Goal: Task Accomplishment & Management: Use online tool/utility

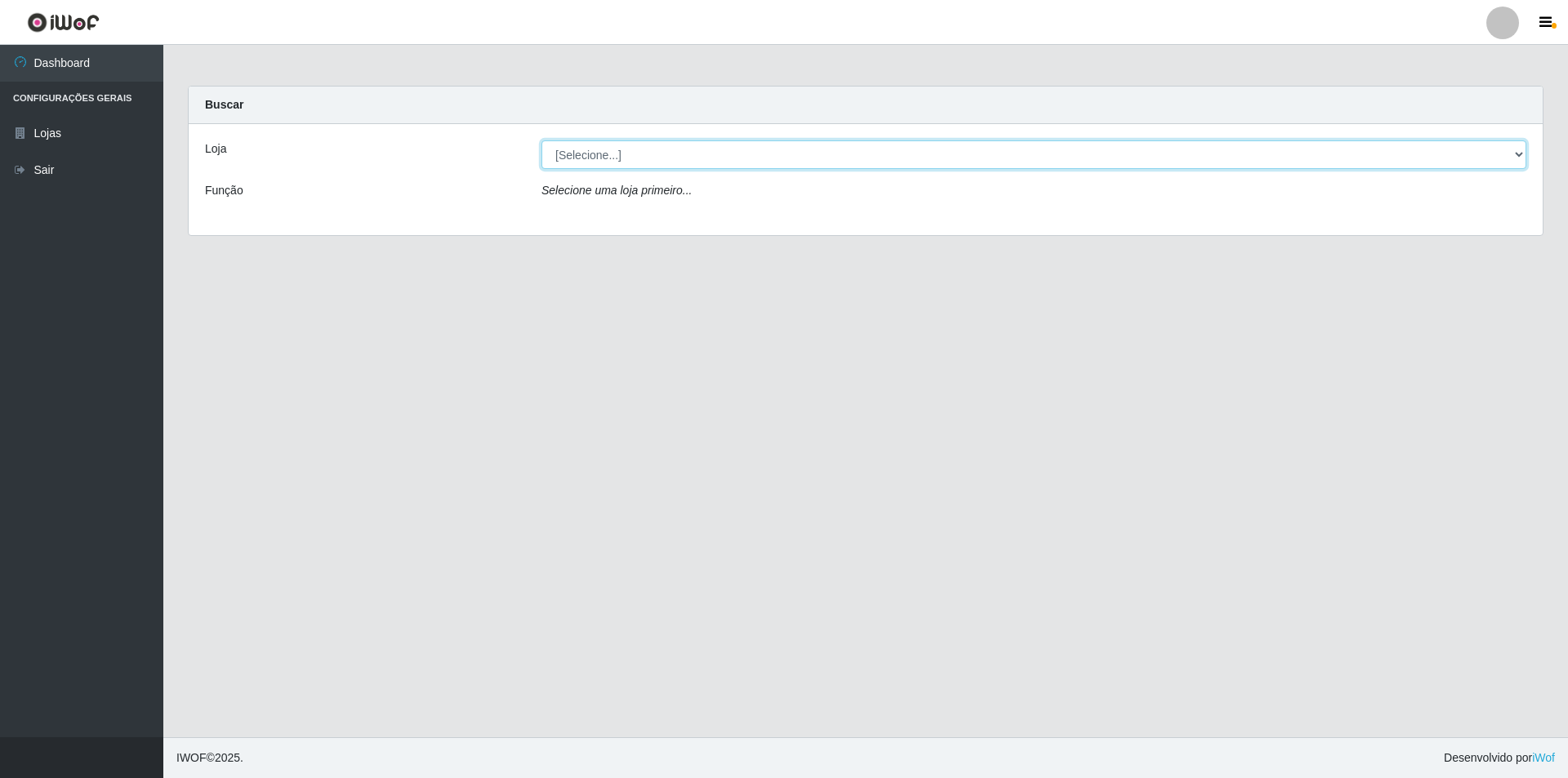
click at [1502, 156] on select "[Selecione...] Atacado Vem - [STREET_ADDRESS]" at bounding box center [1034, 154] width 985 height 28
select select "449"
click at [542, 140] on select "[Selecione...] Atacado Vem - [STREET_ADDRESS]" at bounding box center [1034, 154] width 985 height 28
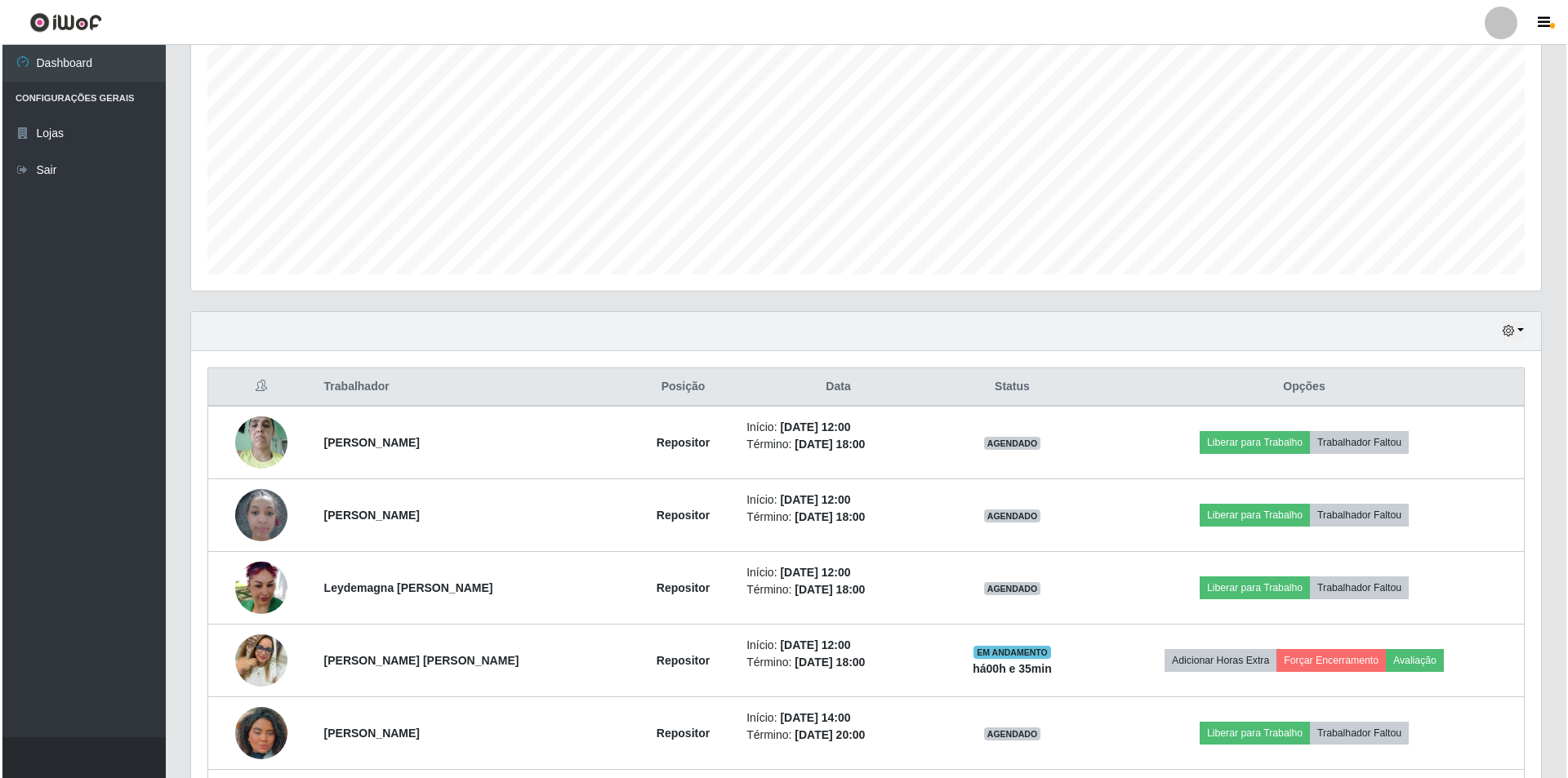
scroll to position [326, 0]
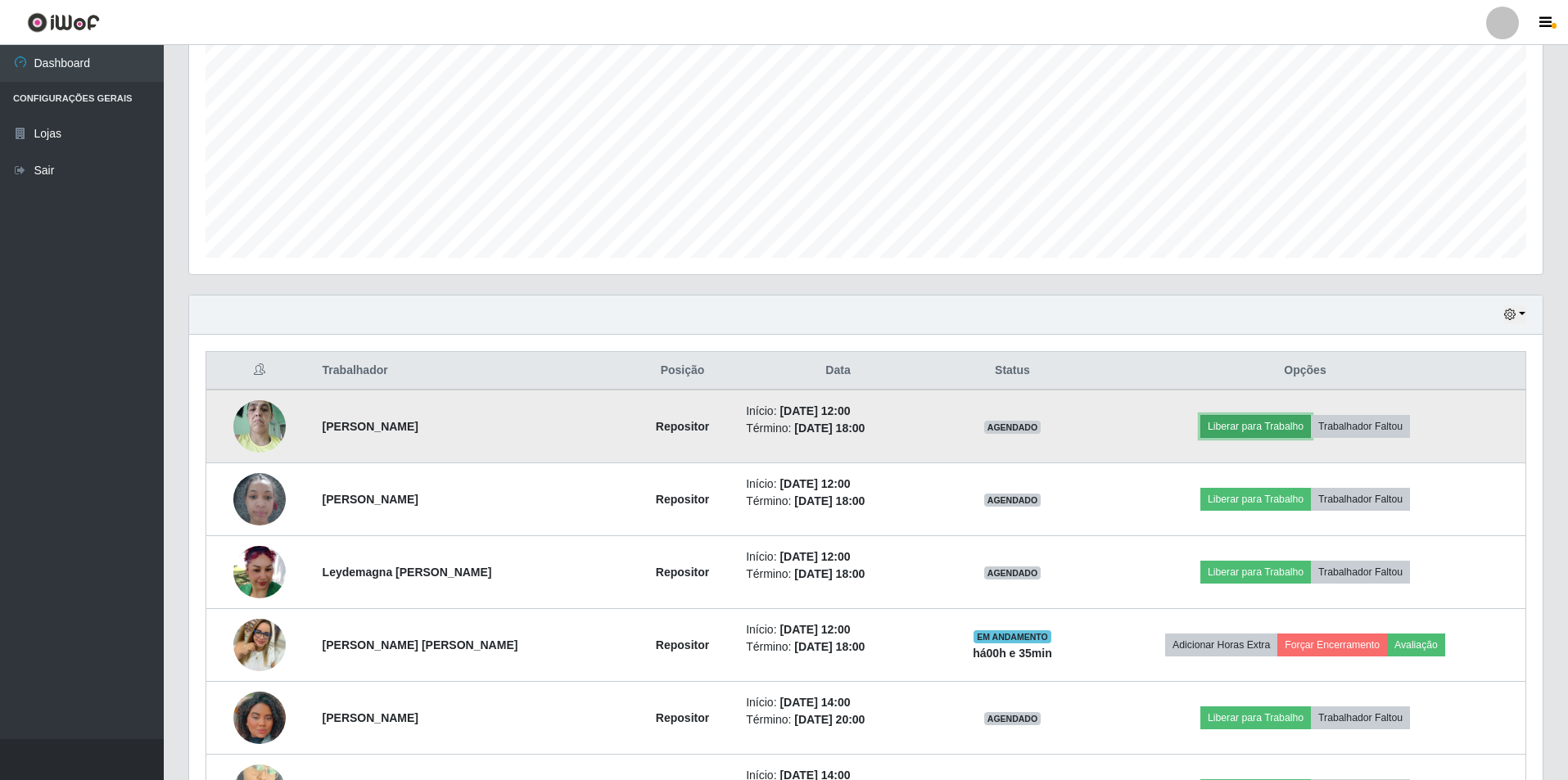
click at [1247, 423] on button "Liberar para Trabalho" at bounding box center [1255, 426] width 110 height 23
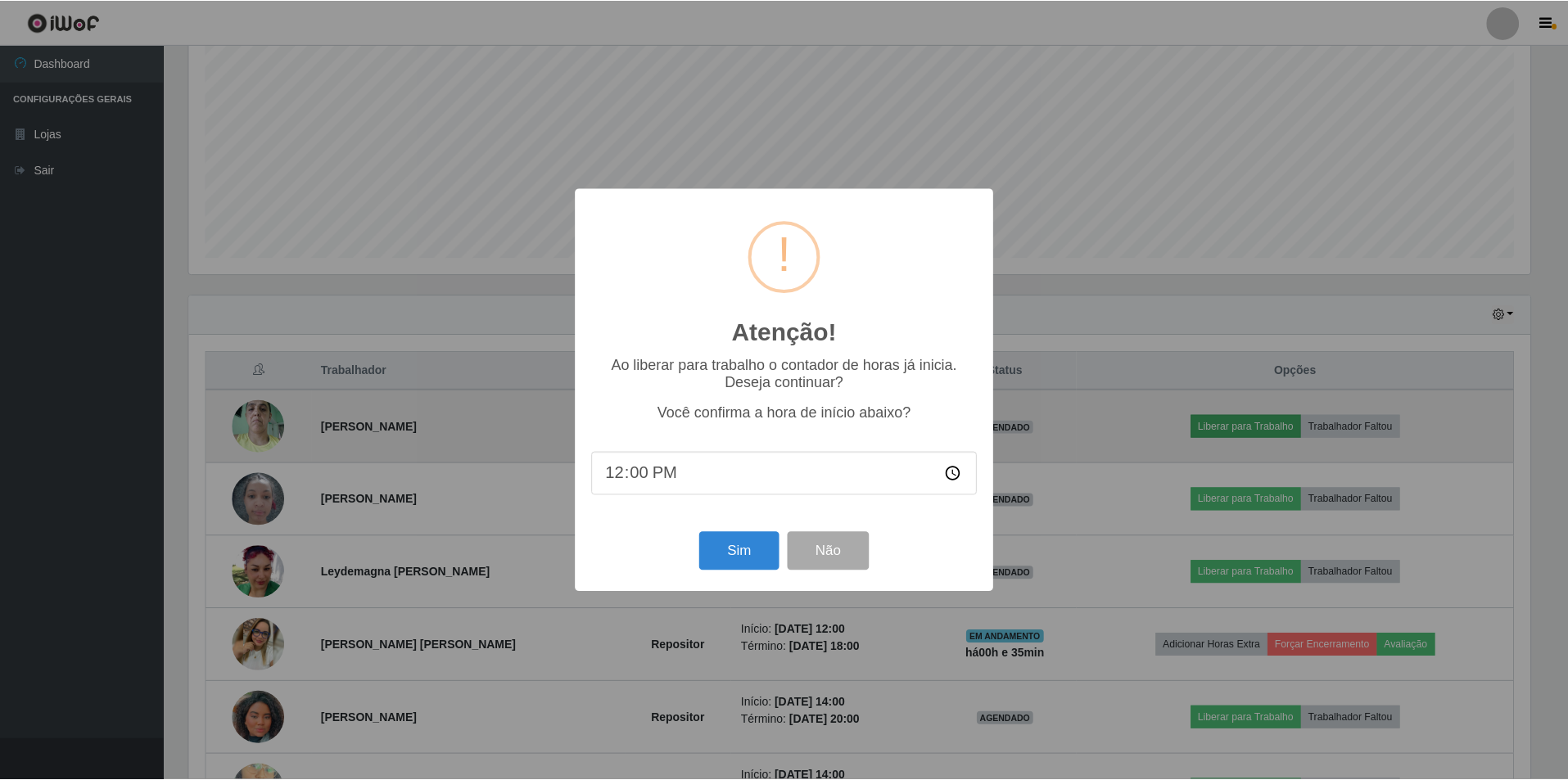
scroll to position [340, 1345]
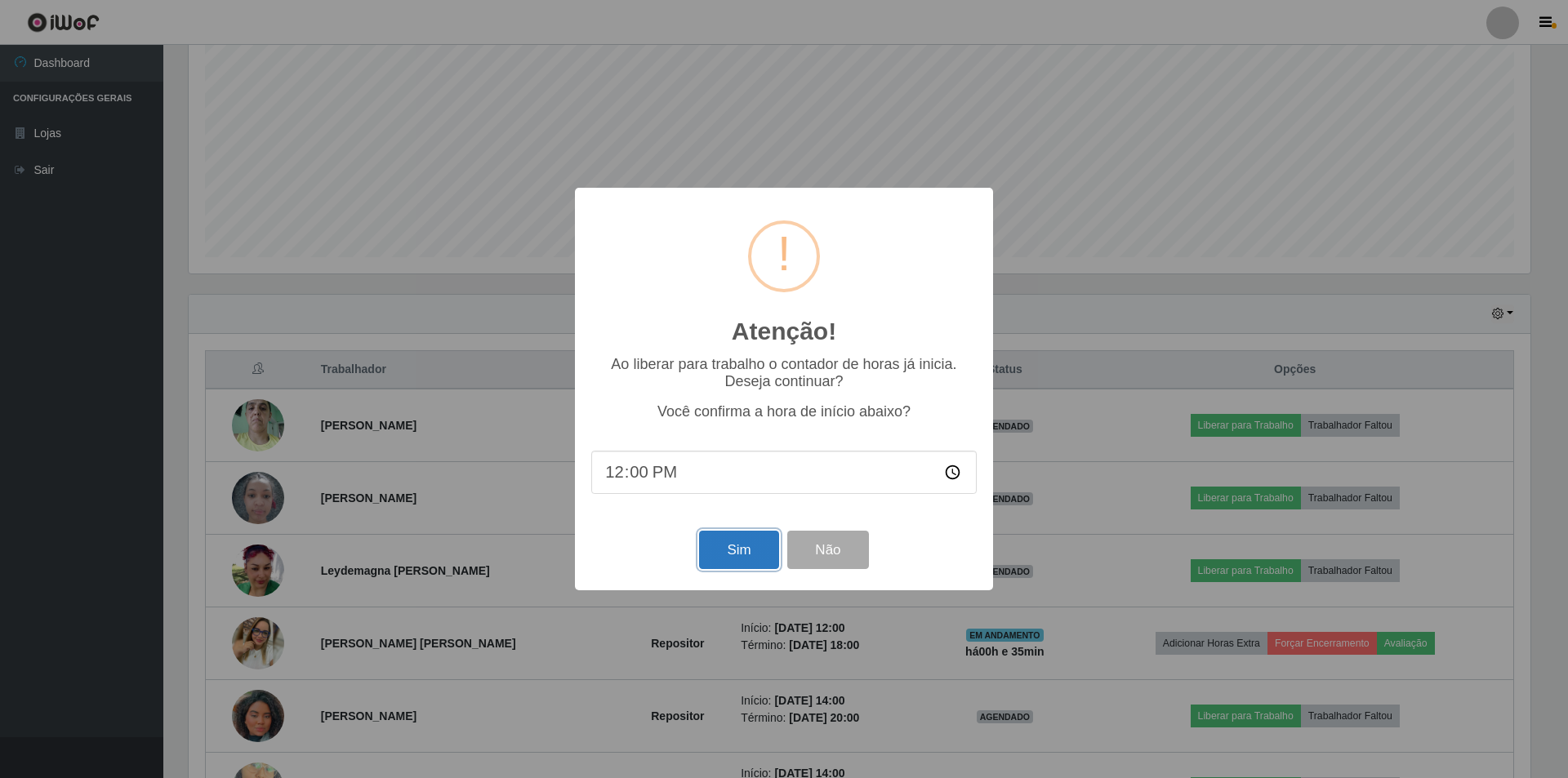
click at [728, 554] on button "Sim" at bounding box center [738, 549] width 79 height 39
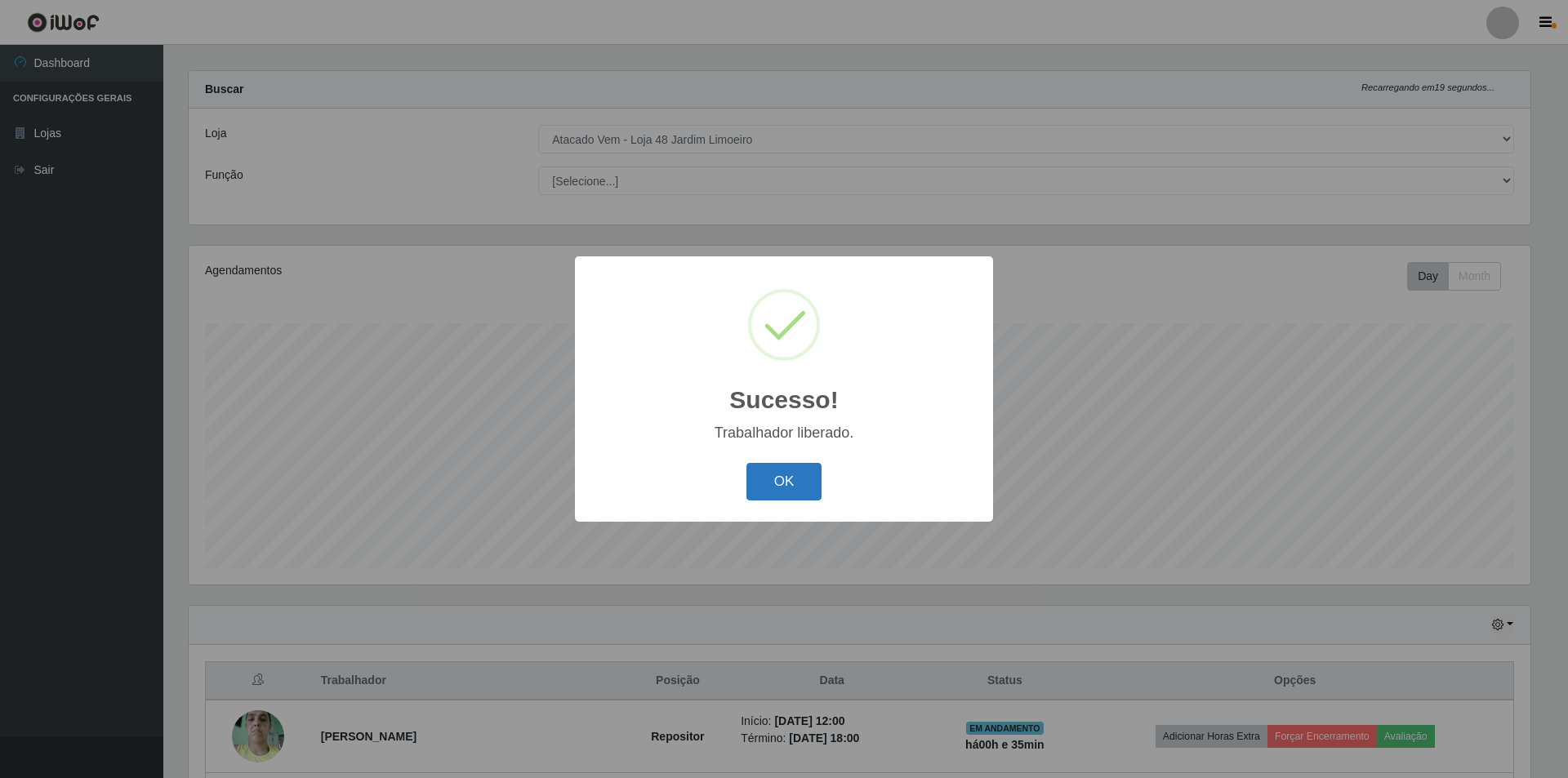
click at [790, 474] on button "OK" at bounding box center [784, 482] width 76 height 39
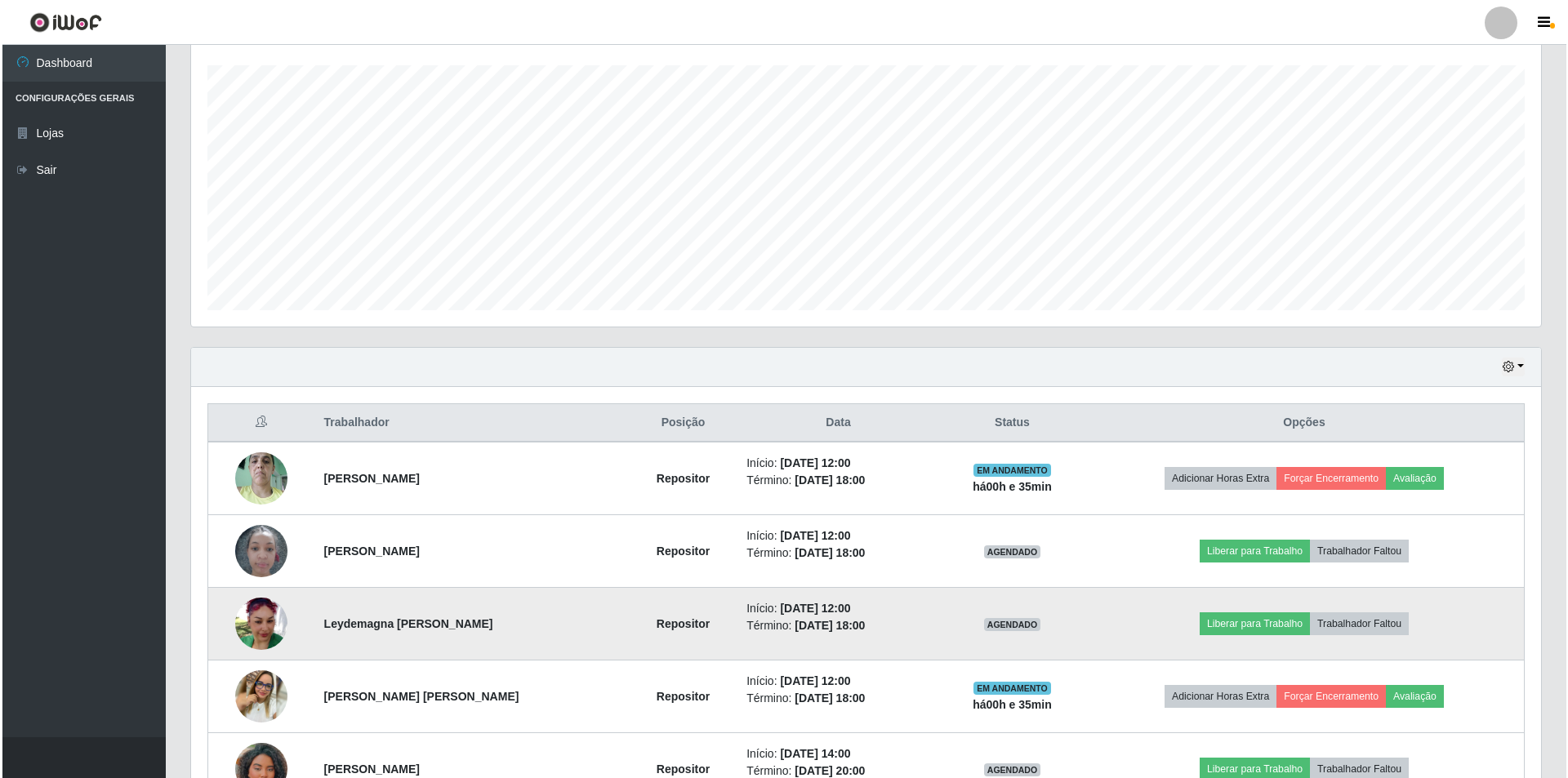
scroll to position [342, 0]
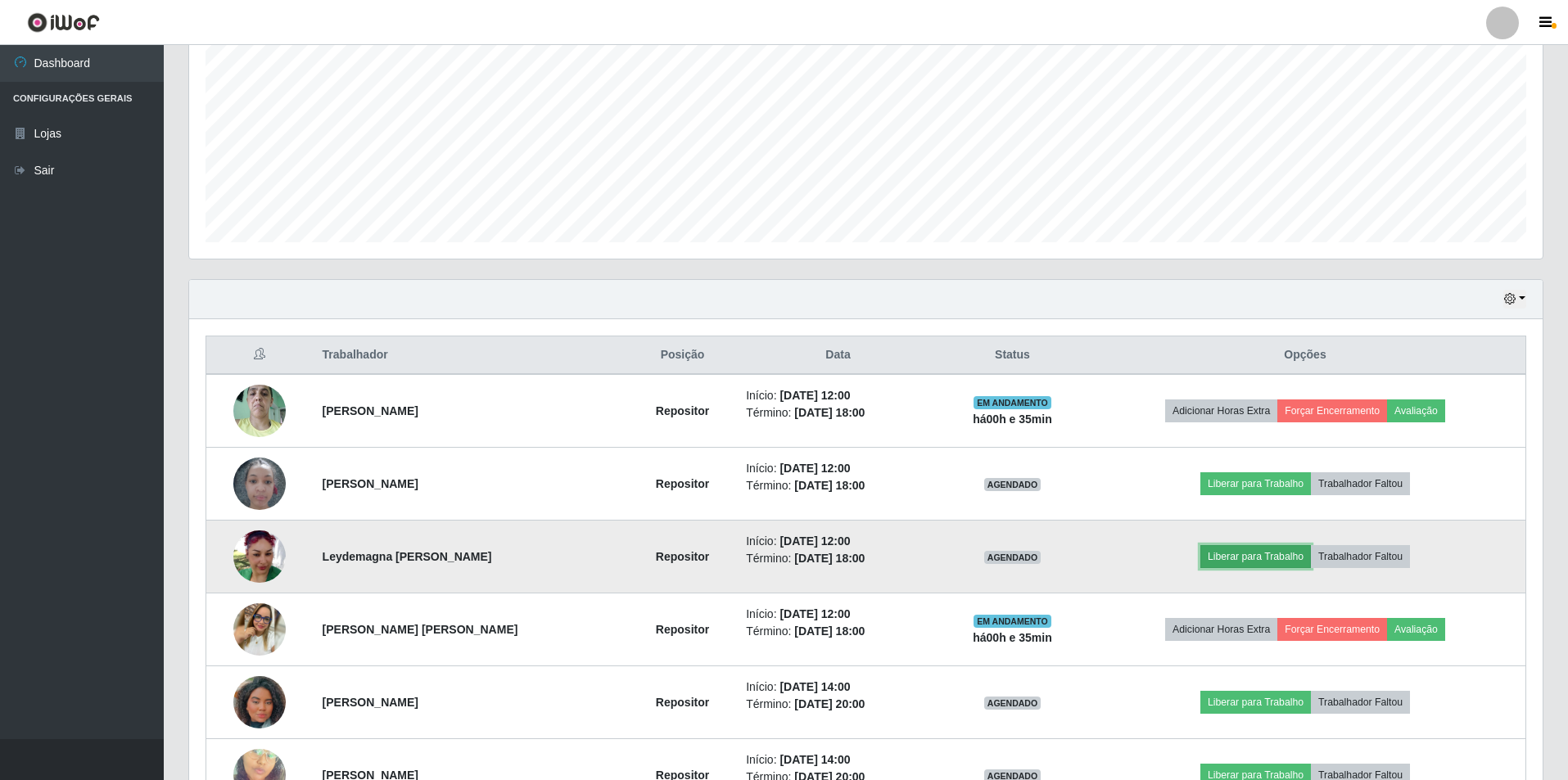
click at [1251, 563] on button "Liberar para Trabalho" at bounding box center [1255, 556] width 110 height 23
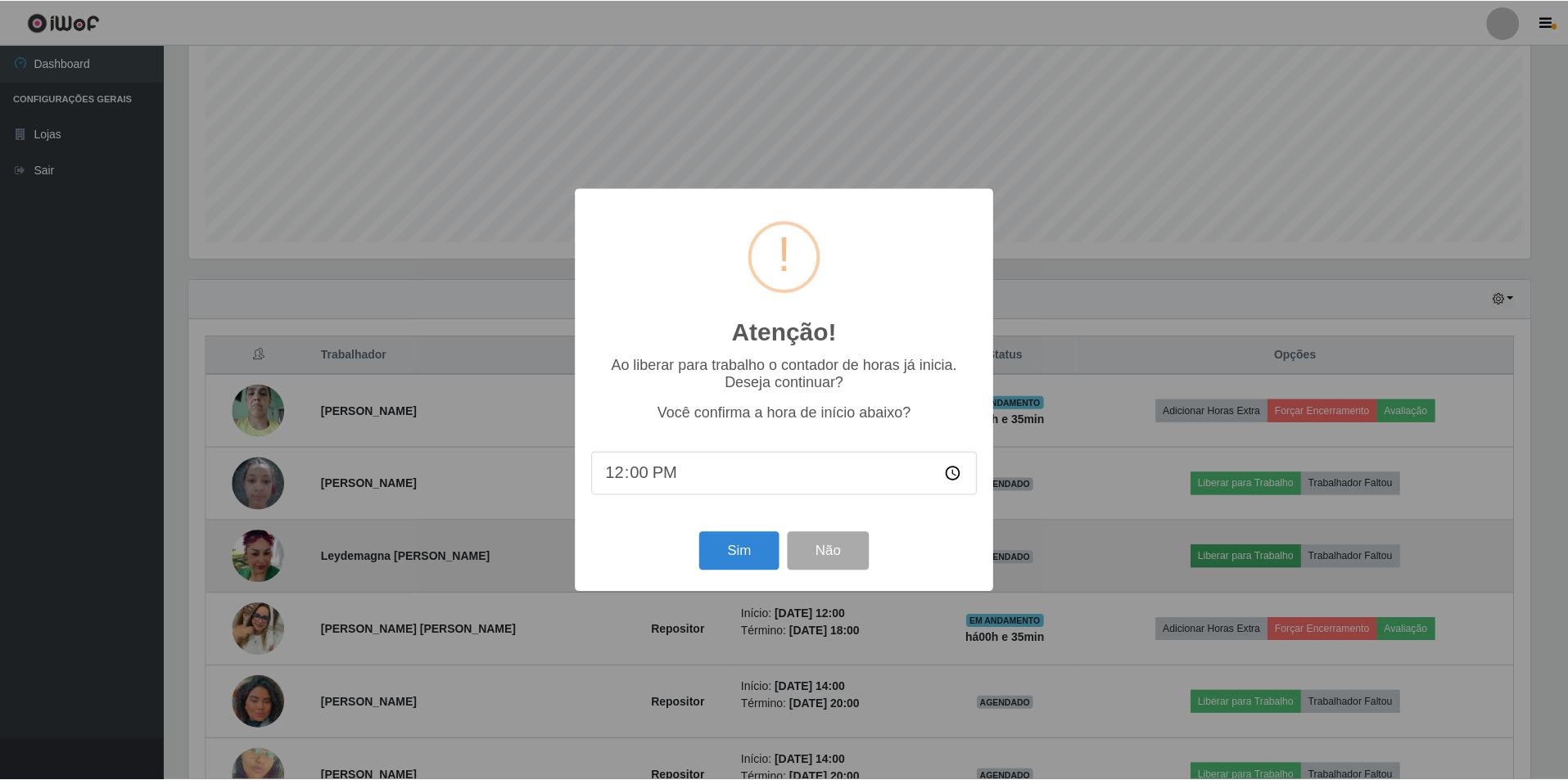
scroll to position [340, 1345]
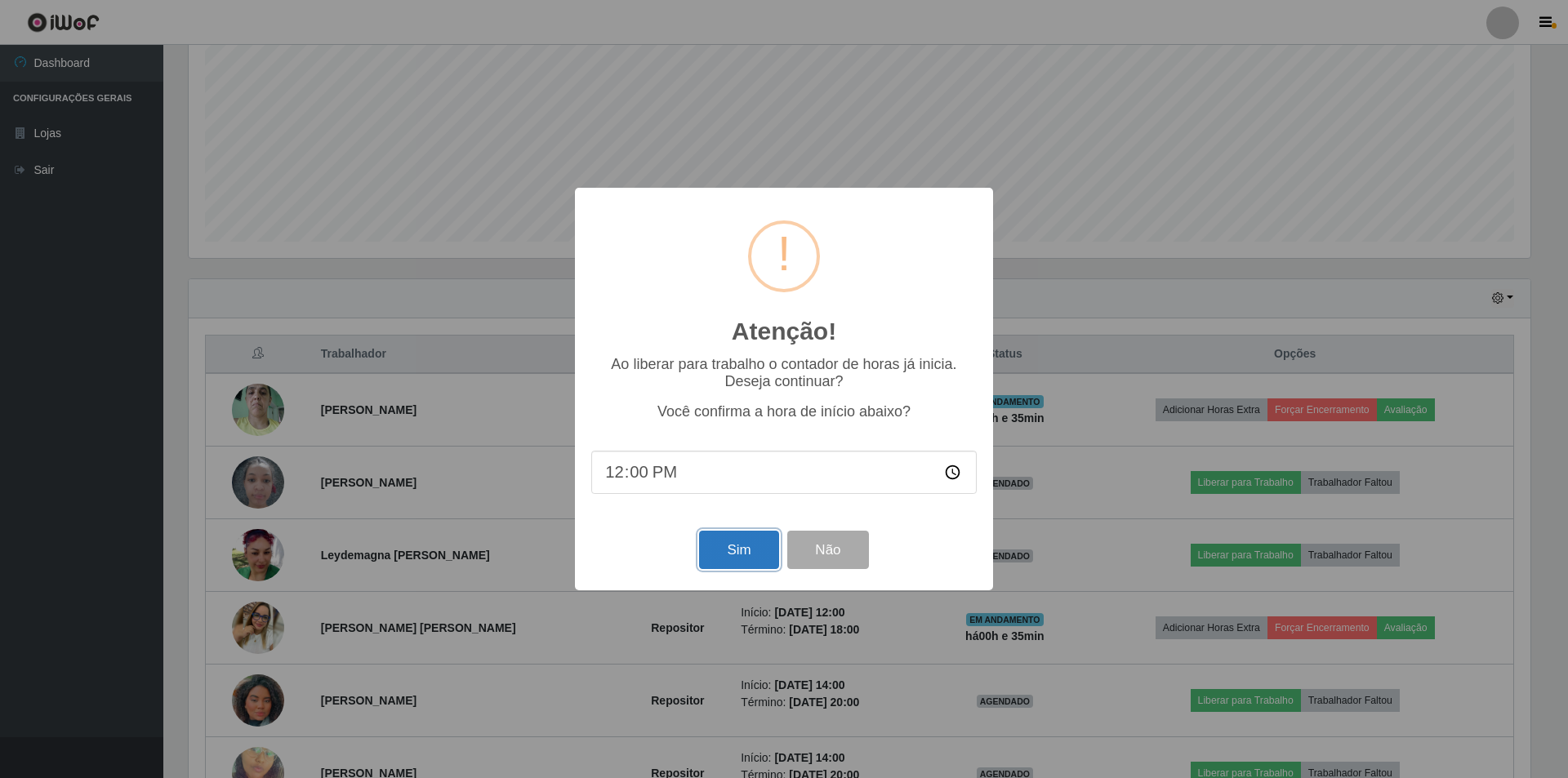
click at [741, 554] on button "Sim" at bounding box center [738, 549] width 79 height 39
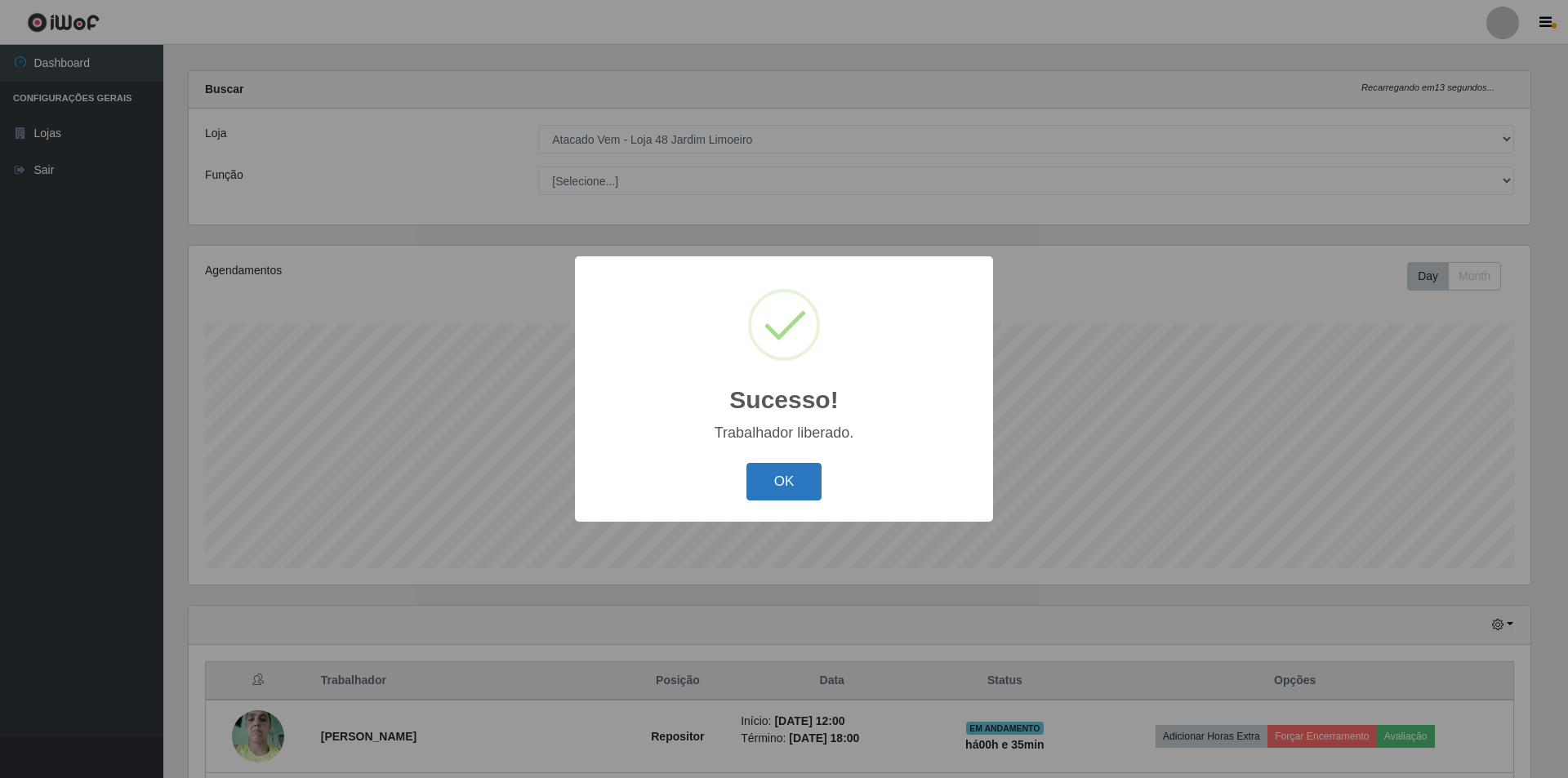
click at [796, 479] on button "OK" at bounding box center [784, 482] width 76 height 39
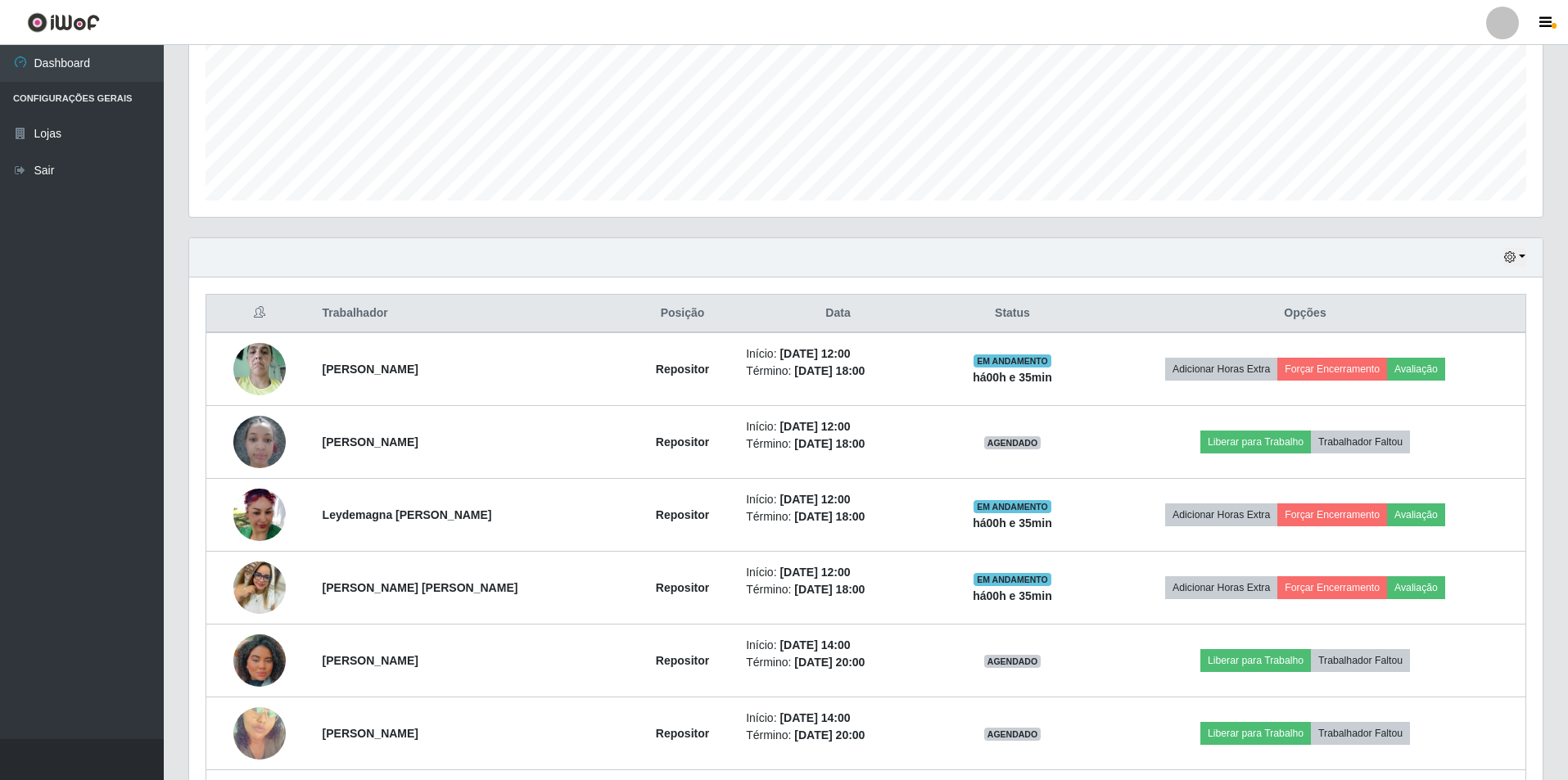
scroll to position [425, 0]
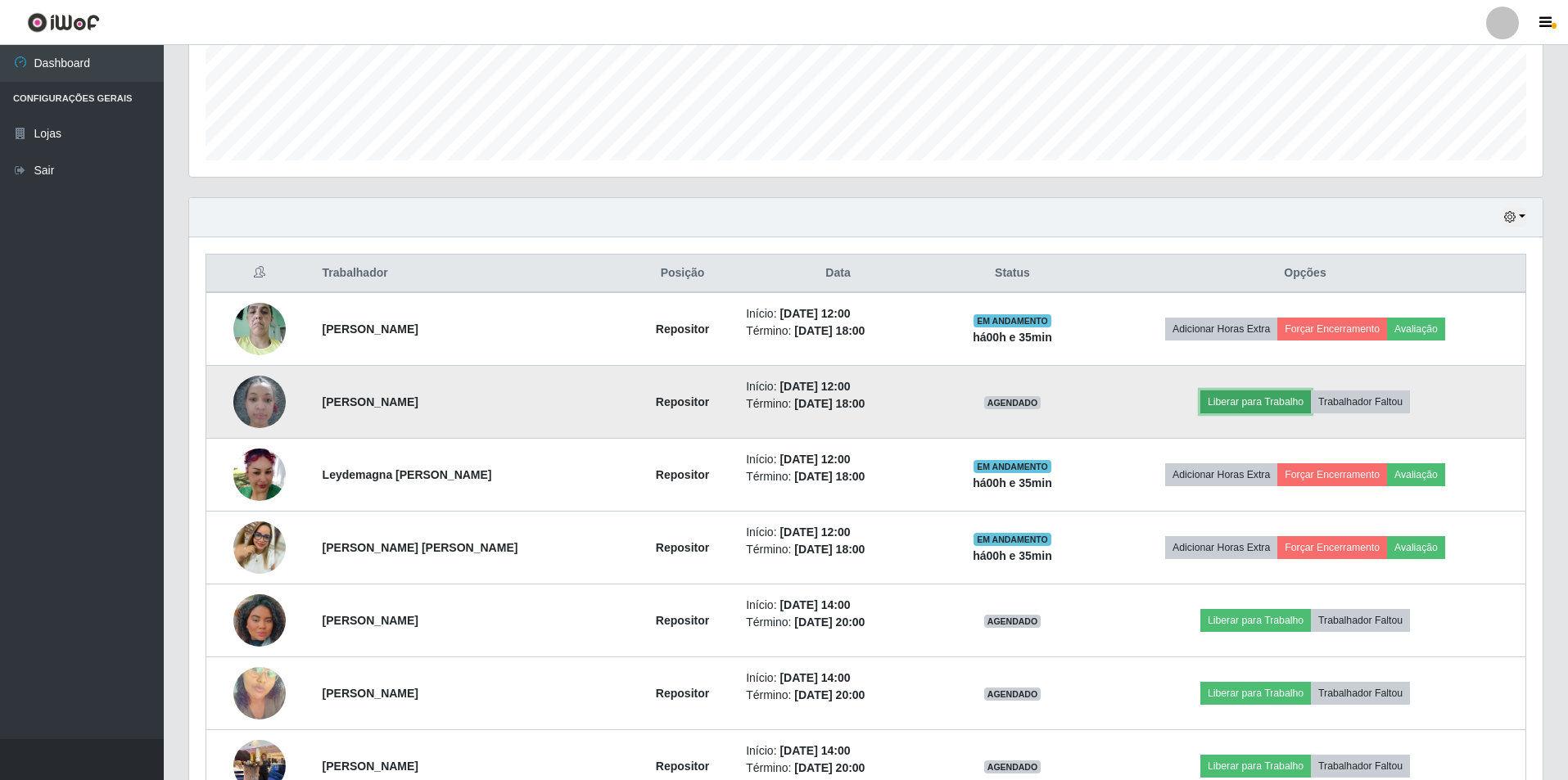
click at [1249, 403] on button "Liberar para Trabalho" at bounding box center [1255, 402] width 110 height 23
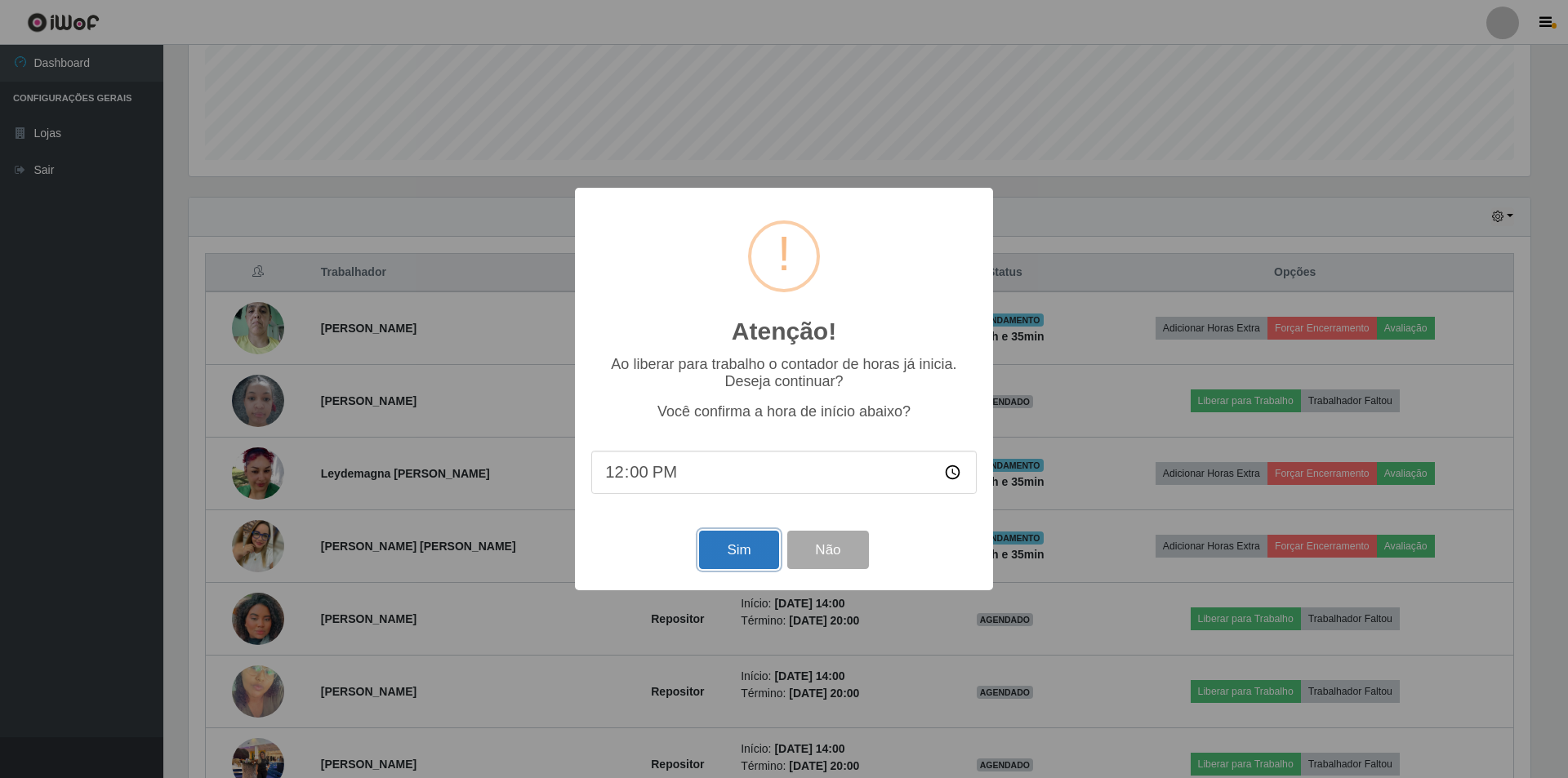
click at [730, 553] on button "Sim" at bounding box center [738, 549] width 79 height 39
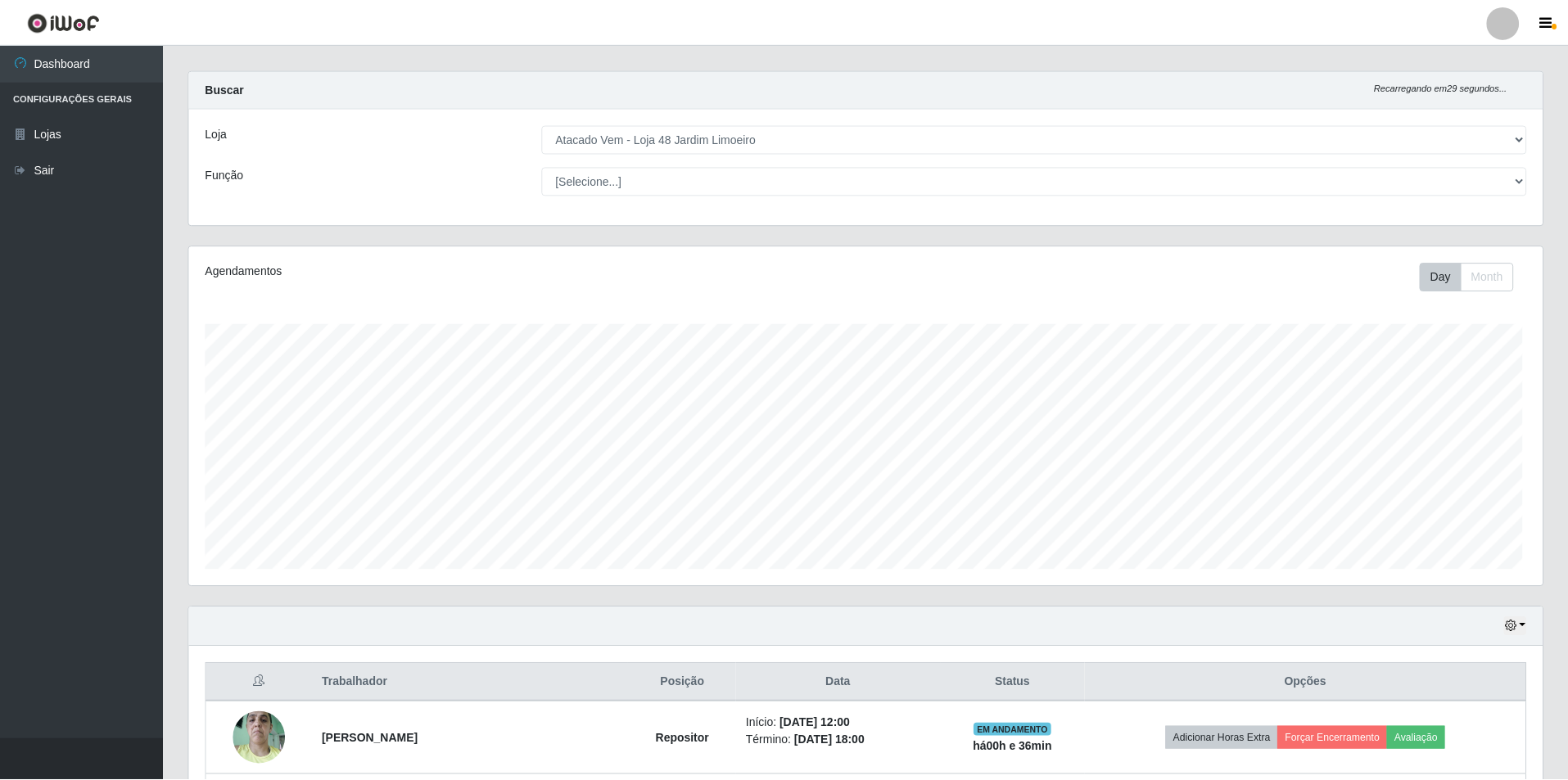
scroll to position [0, 0]
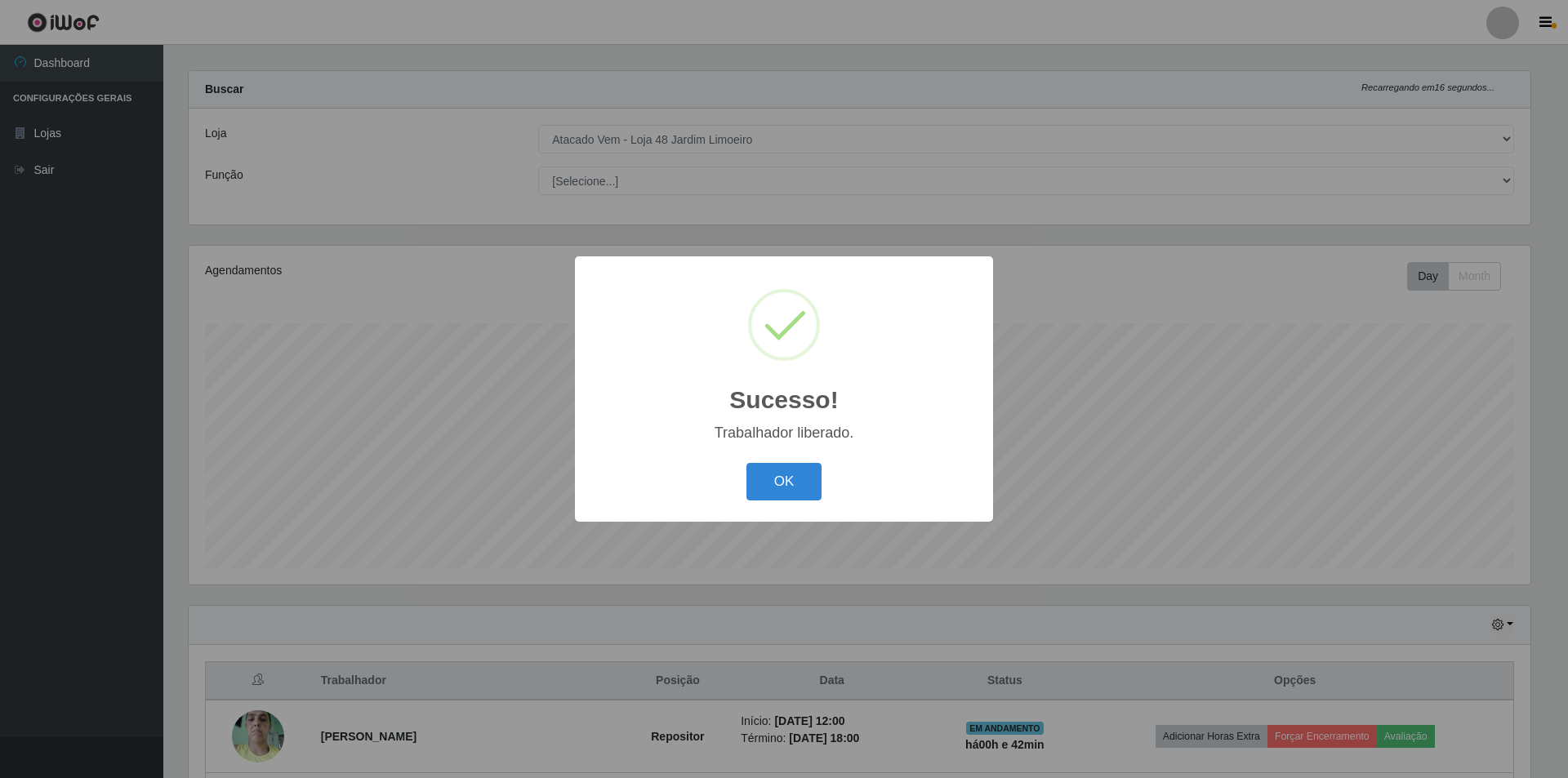
click at [747, 463] on button "OK" at bounding box center [784, 482] width 76 height 39
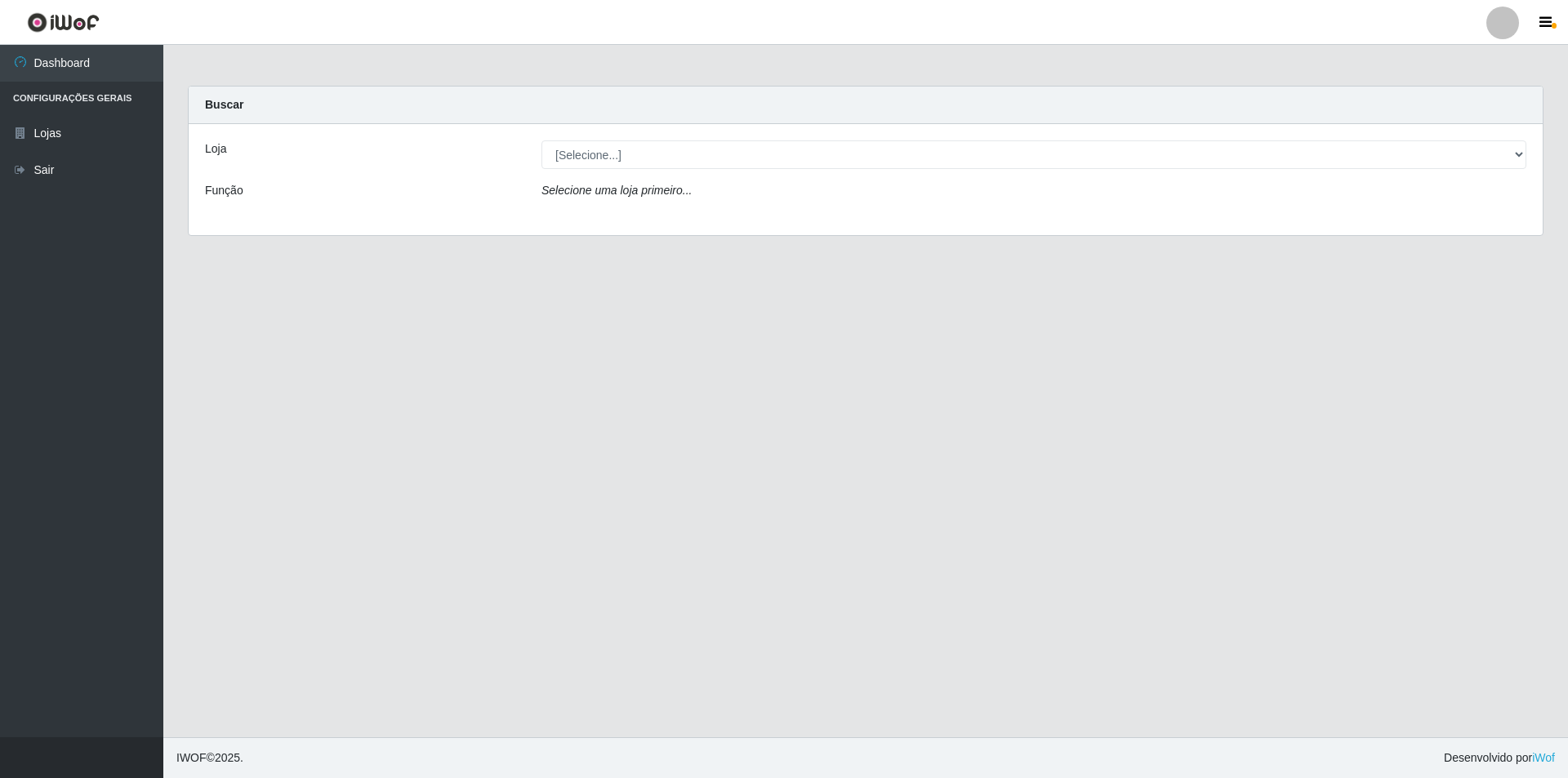
click at [777, 154] on div "[Selecione...] Atacado Vem - [STREET_ADDRESS]" at bounding box center [1034, 154] width 1009 height 28
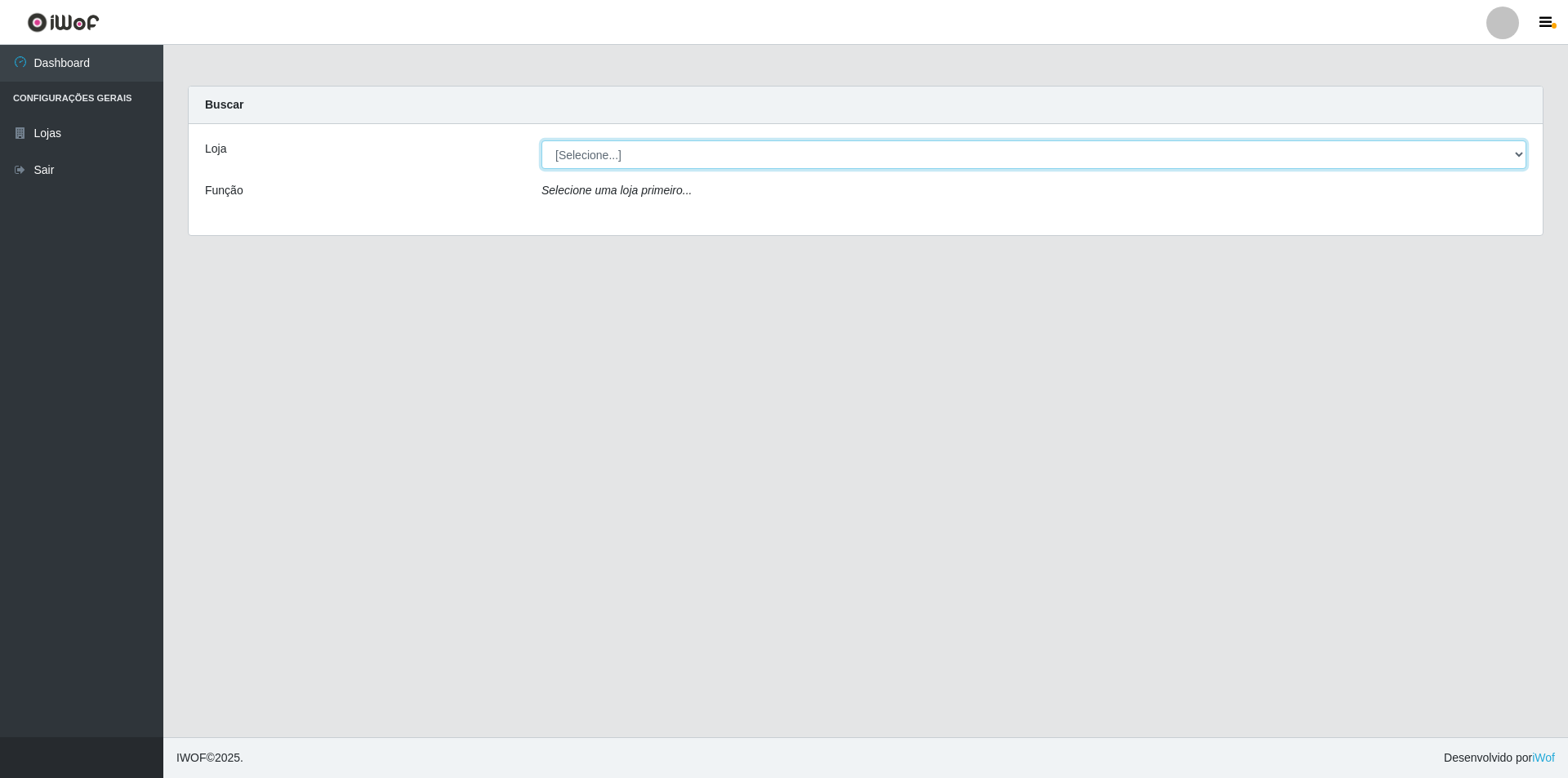
click at [777, 151] on select "[Selecione...] Atacado Vem - [STREET_ADDRESS]" at bounding box center [1034, 154] width 985 height 28
select select "449"
click at [542, 140] on select "[Selecione...] Atacado Vem - [STREET_ADDRESS]" at bounding box center [1034, 154] width 985 height 28
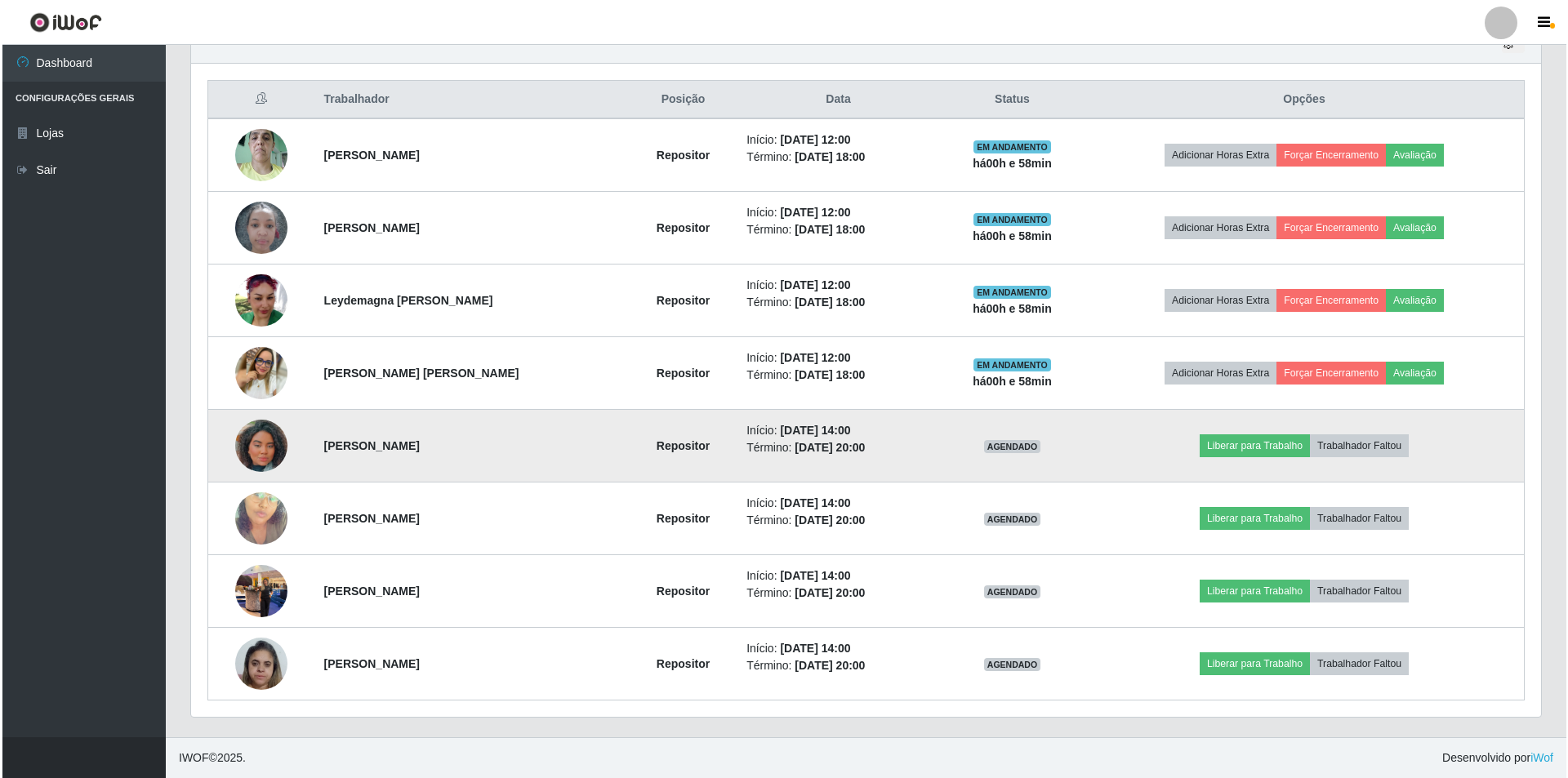
scroll to position [816399, 815269]
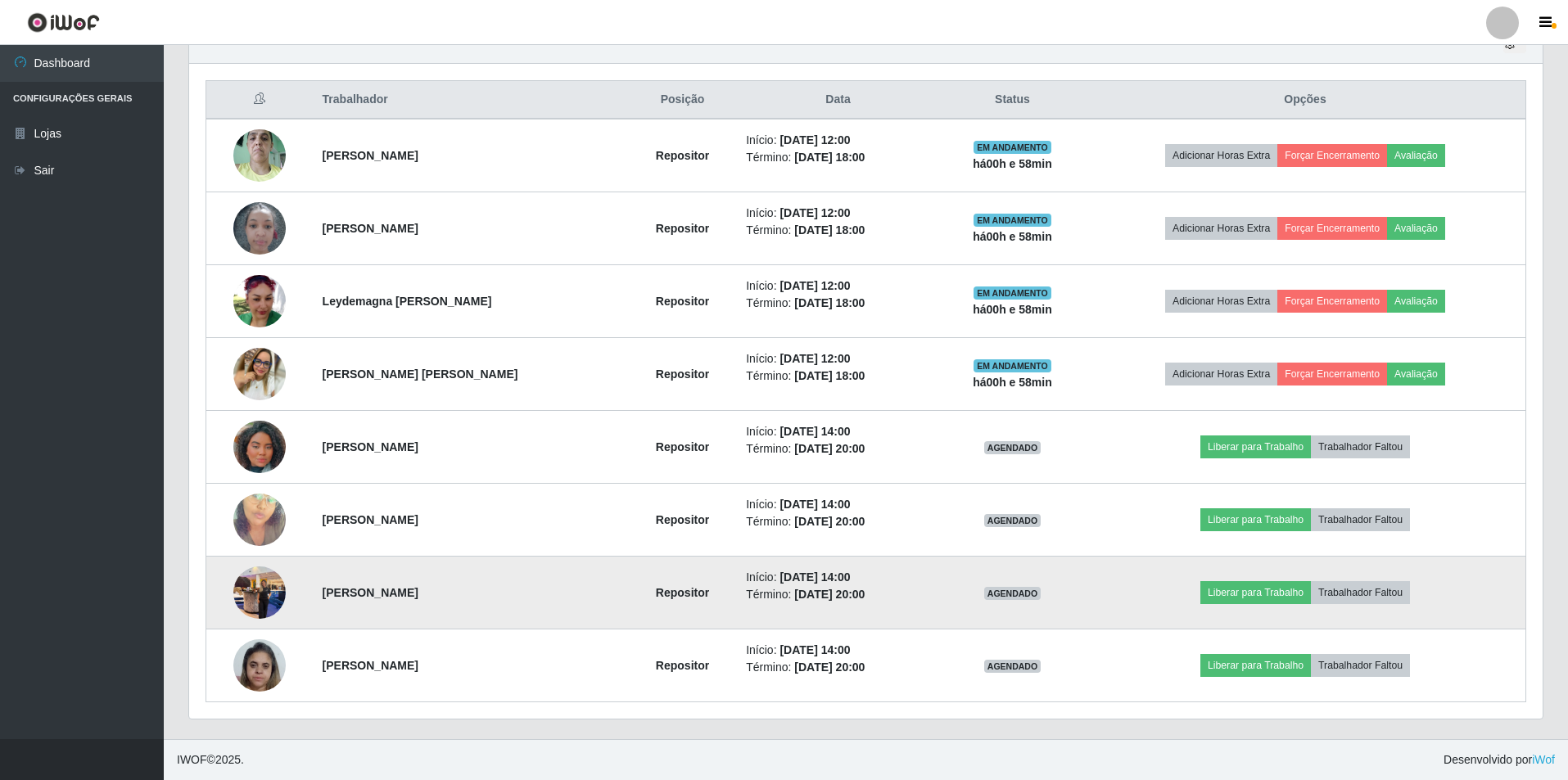
click at [266, 531] on img at bounding box center [259, 592] width 53 height 70
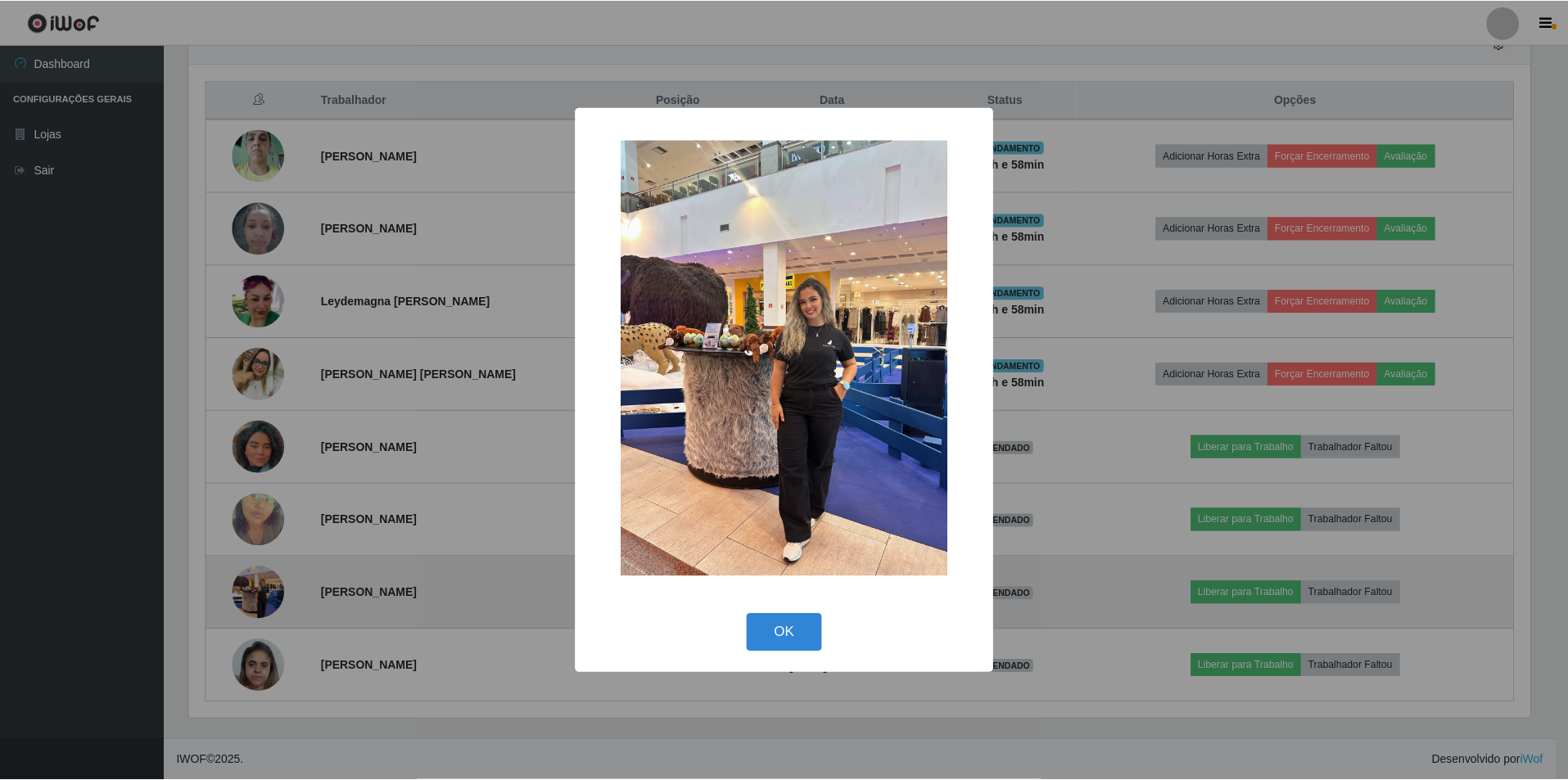
scroll to position [340, 1345]
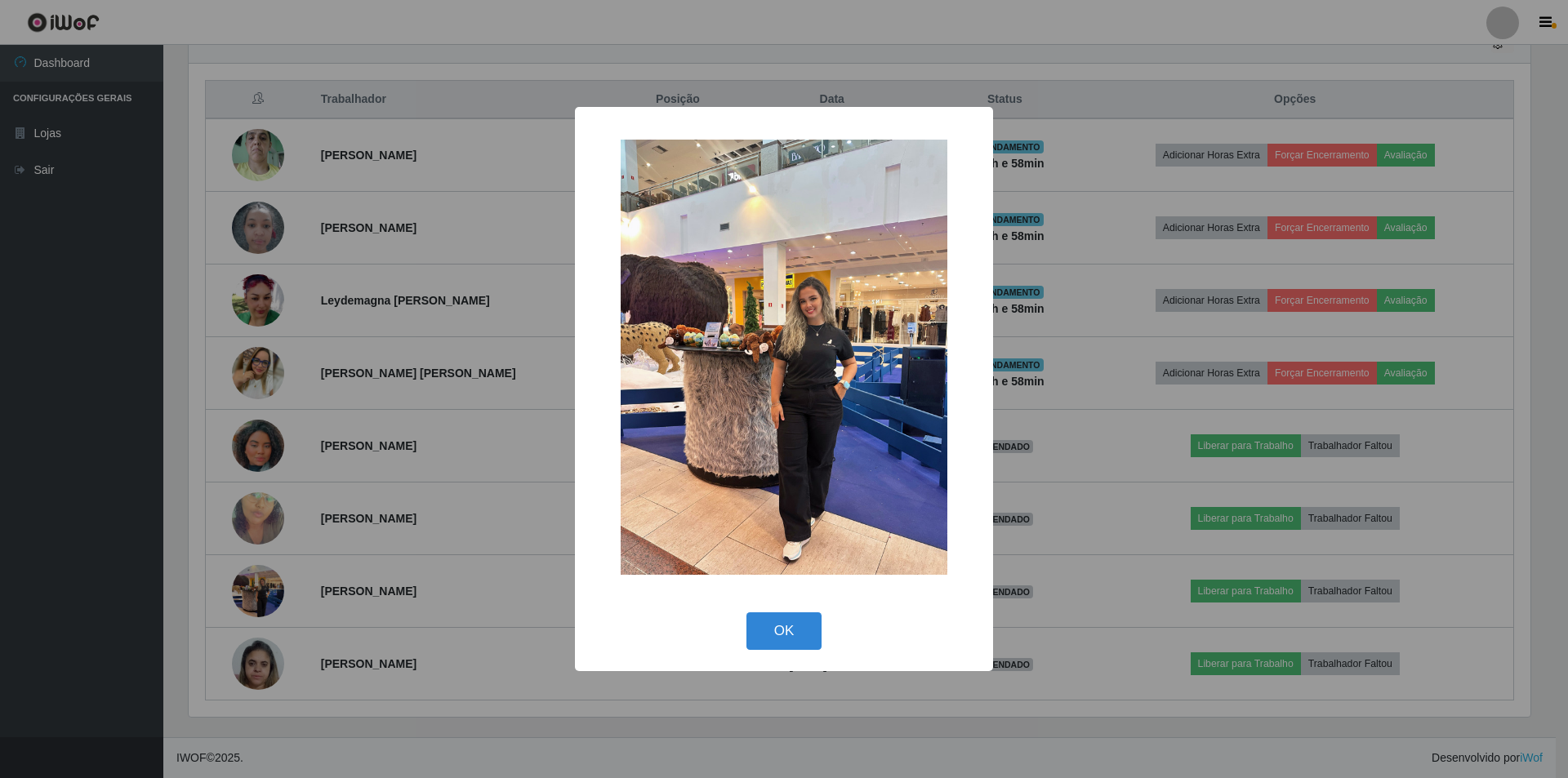
click at [249, 530] on div "× OK Cancel" at bounding box center [784, 389] width 1568 height 778
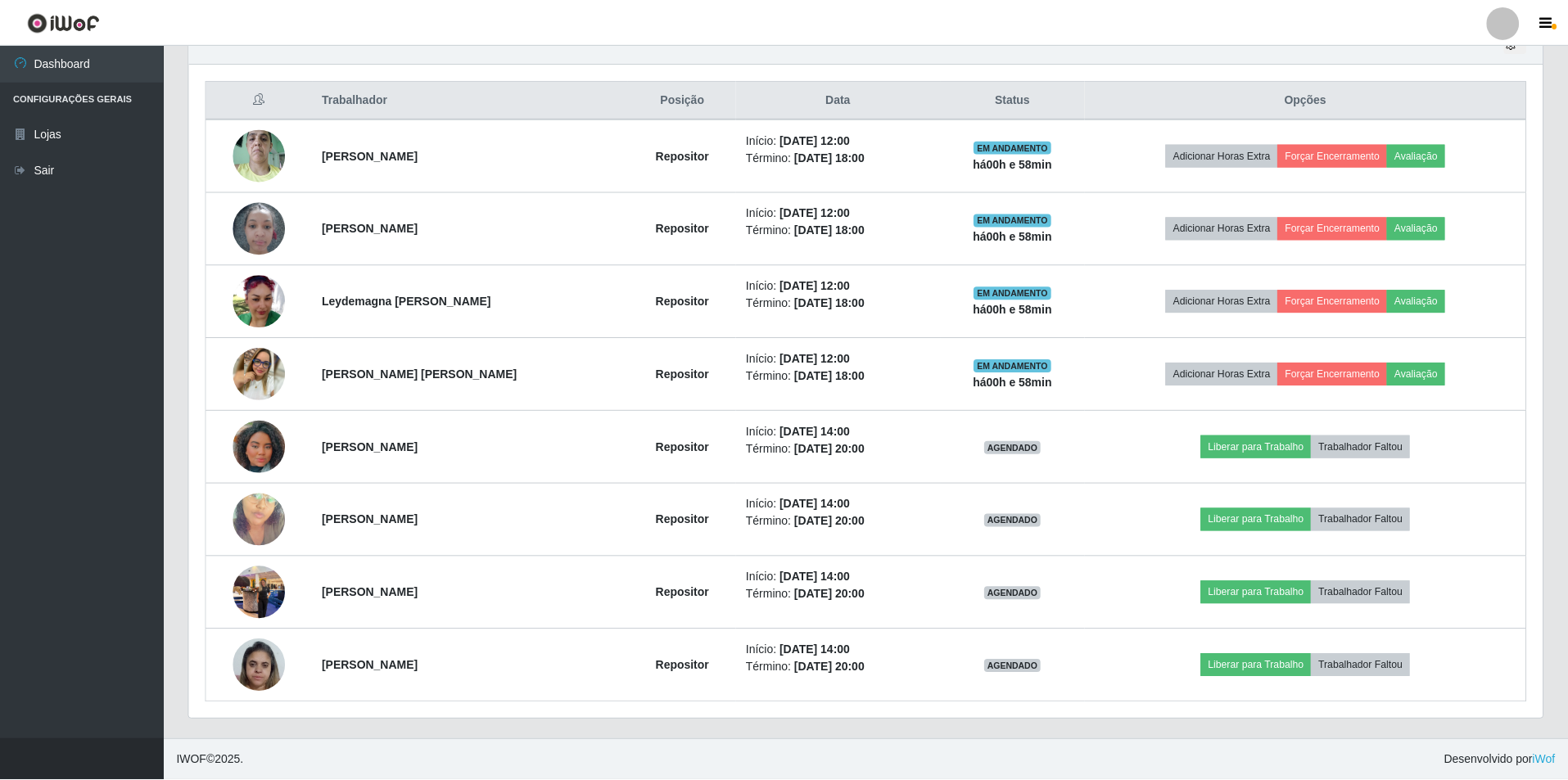
scroll to position [340, 1353]
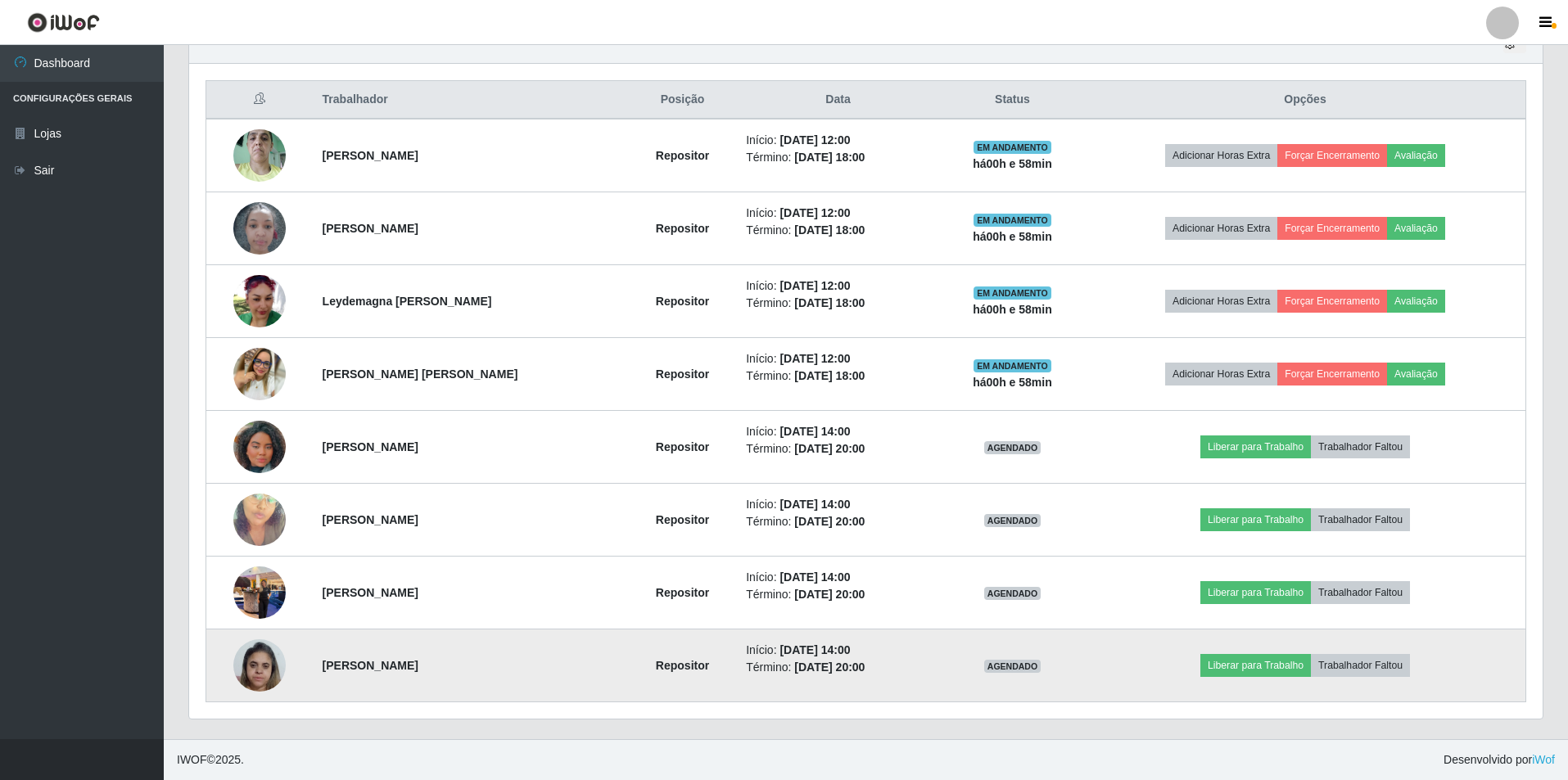
click at [253, 531] on img at bounding box center [259, 665] width 53 height 70
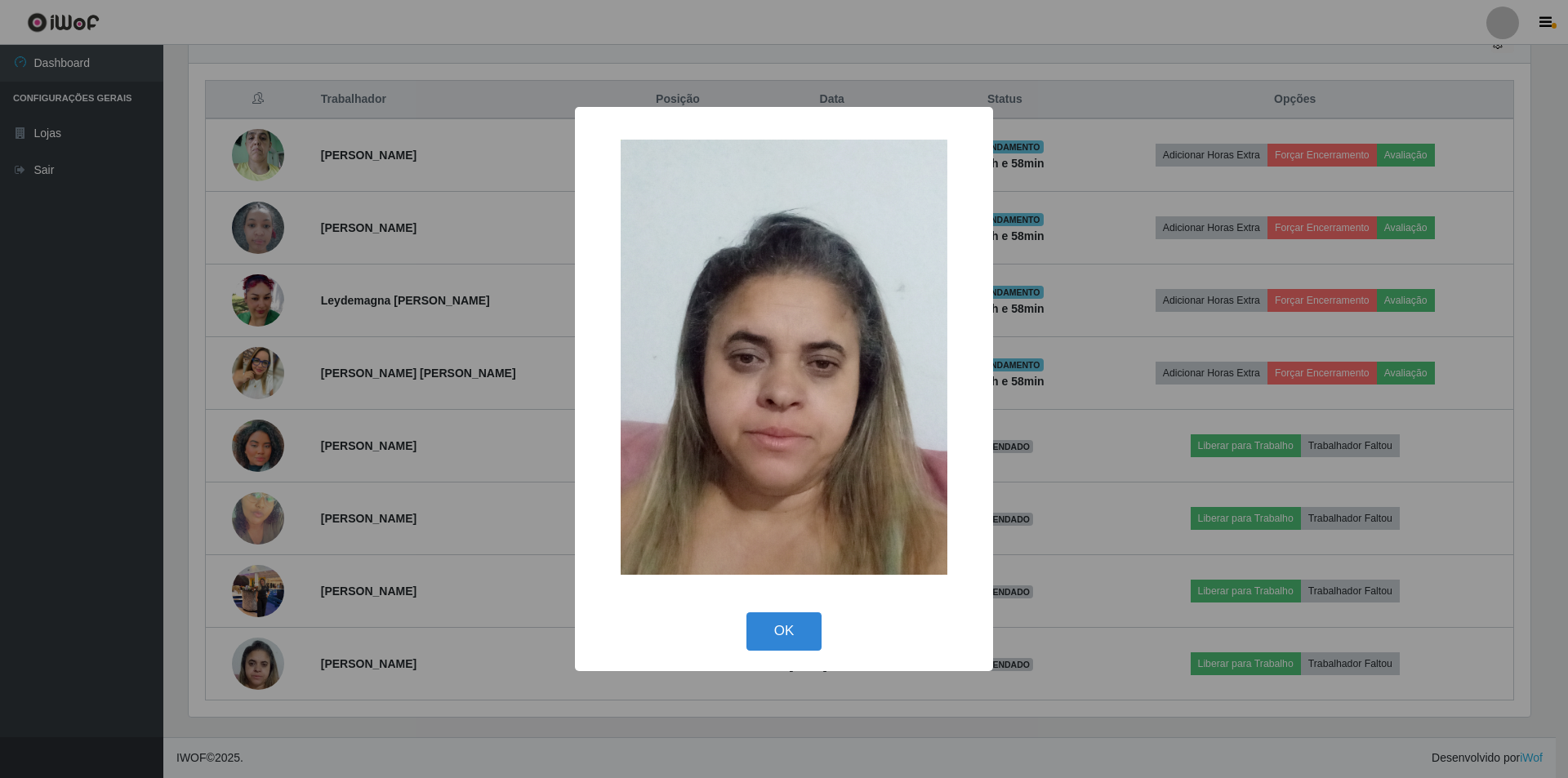
click at [255, 507] on div "× OK Cancel" at bounding box center [784, 389] width 1568 height 778
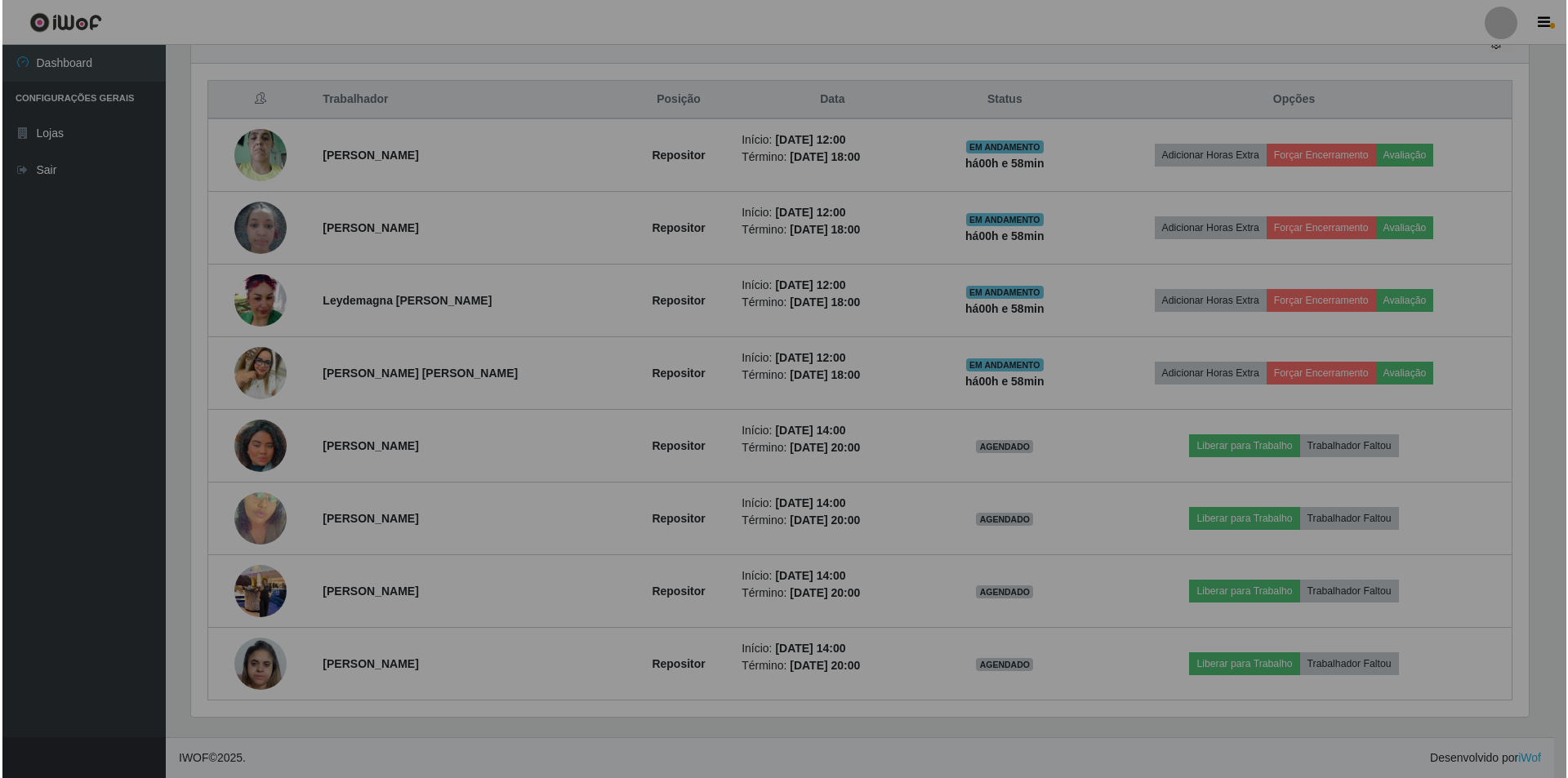
scroll to position [339, 1350]
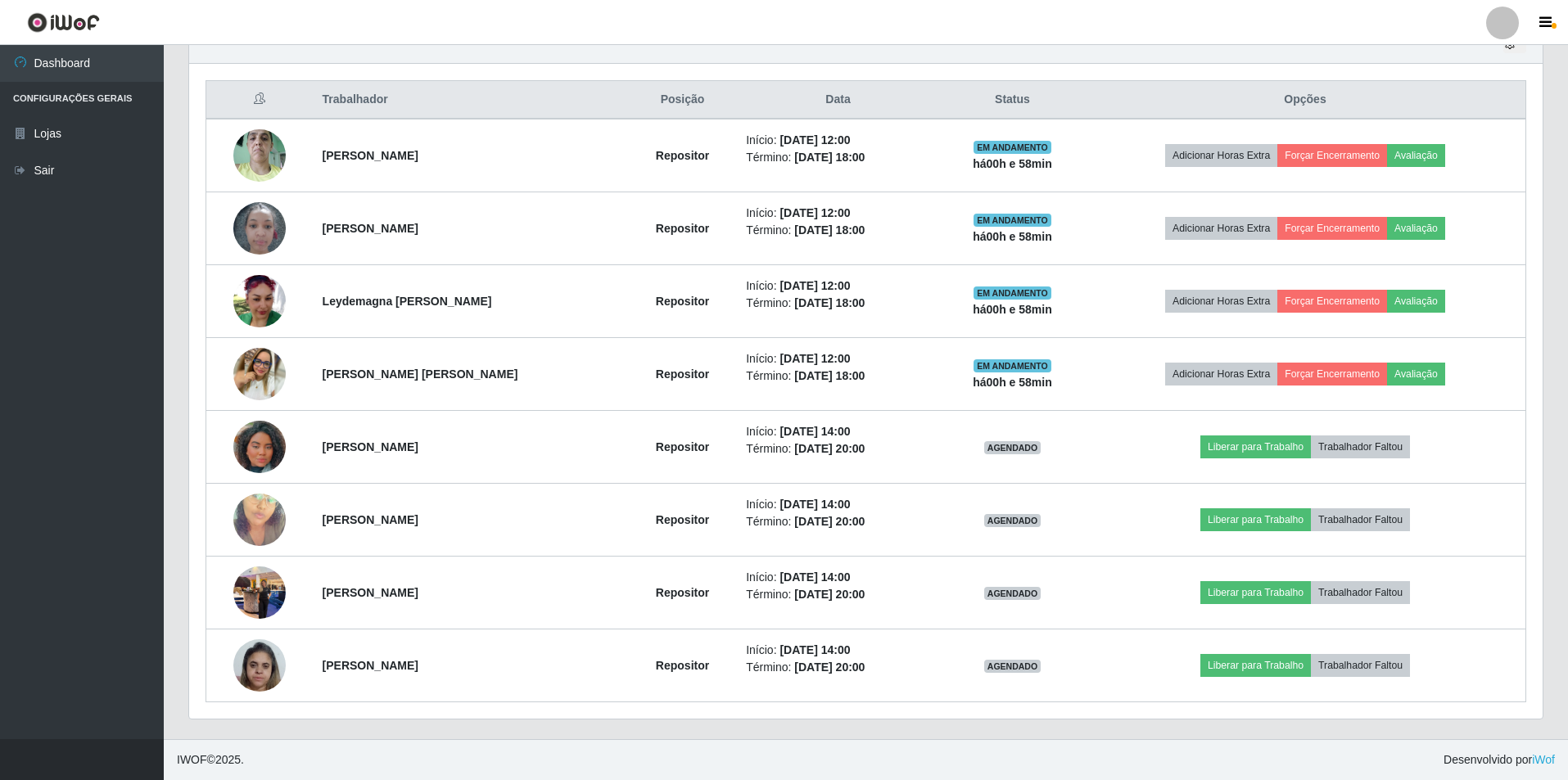
click at [256, 508] on img at bounding box center [259, 520] width 53 height 93
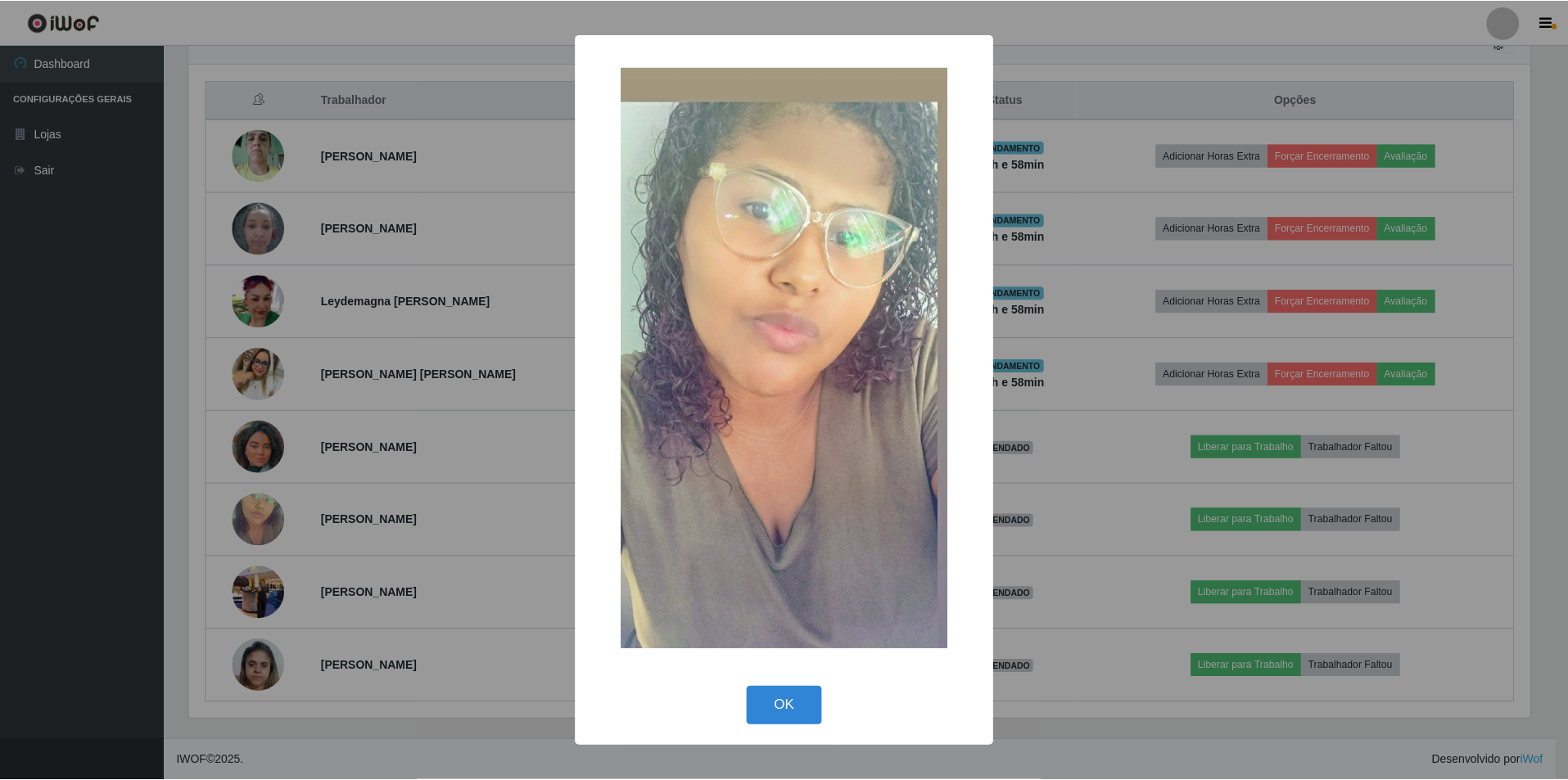
scroll to position [340, 1345]
click at [250, 454] on div "× OK Cancel" at bounding box center [785, 390] width 1572 height 780
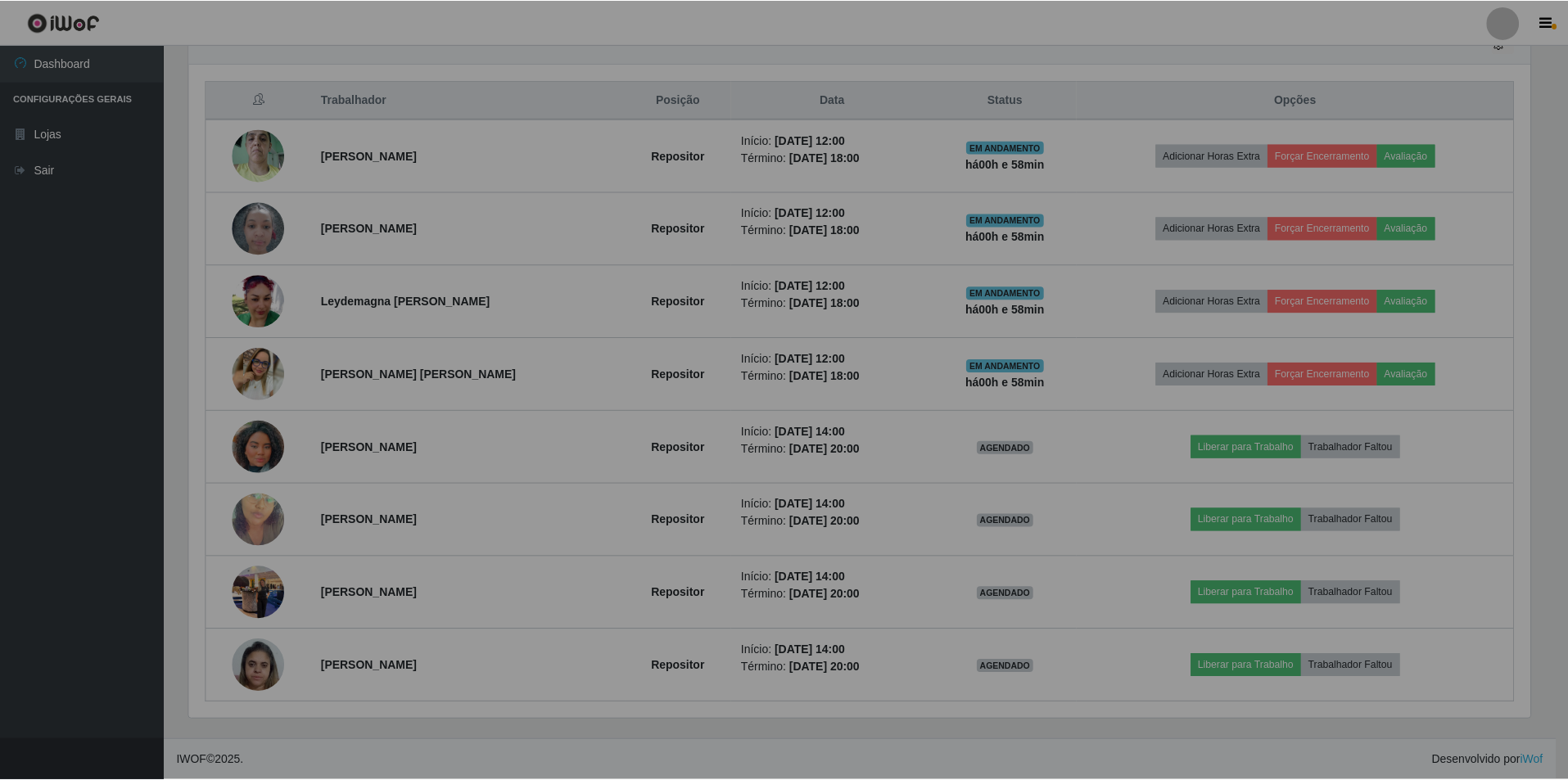
scroll to position [340, 1353]
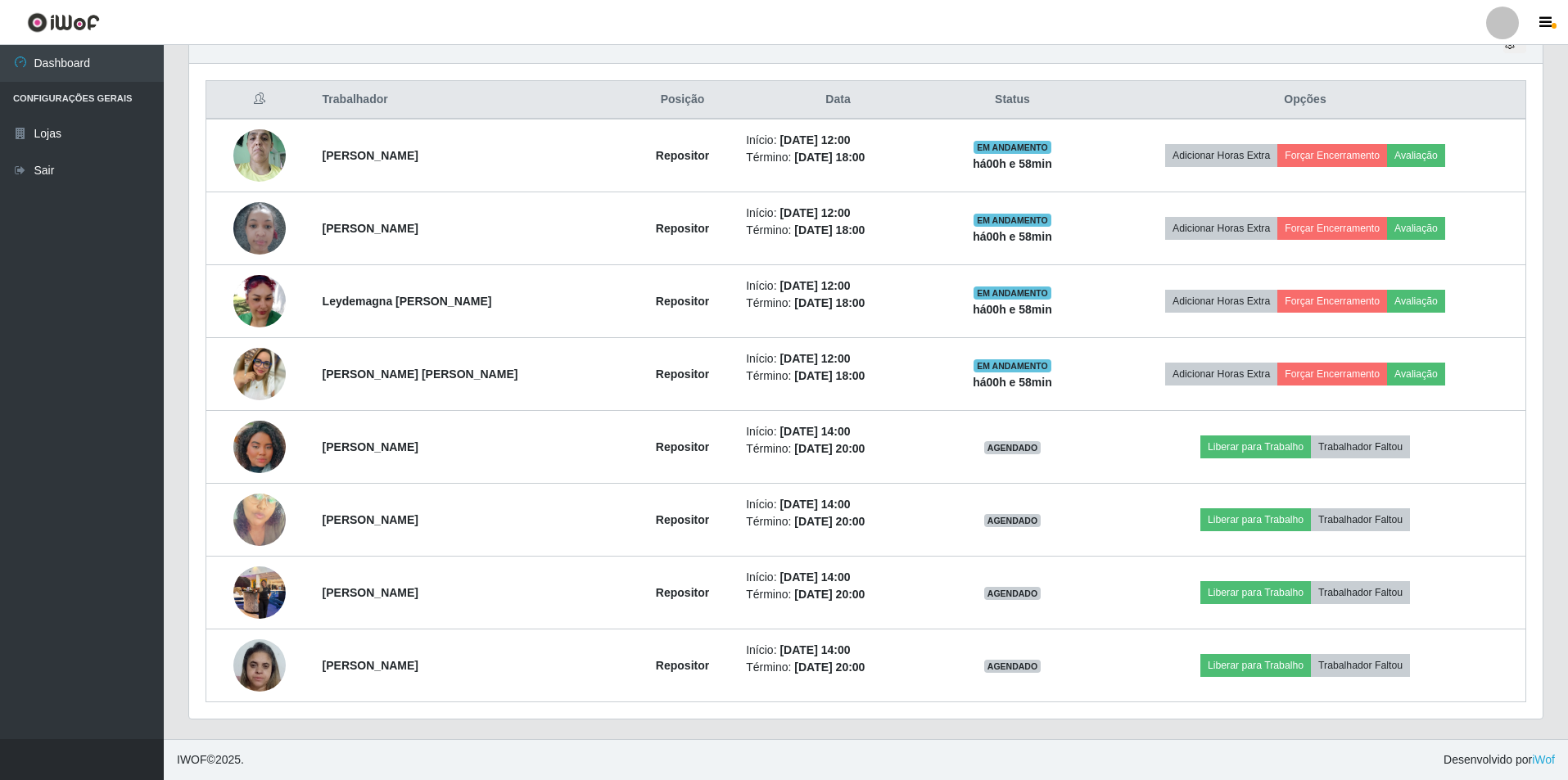
click at [250, 454] on img at bounding box center [259, 447] width 53 height 93
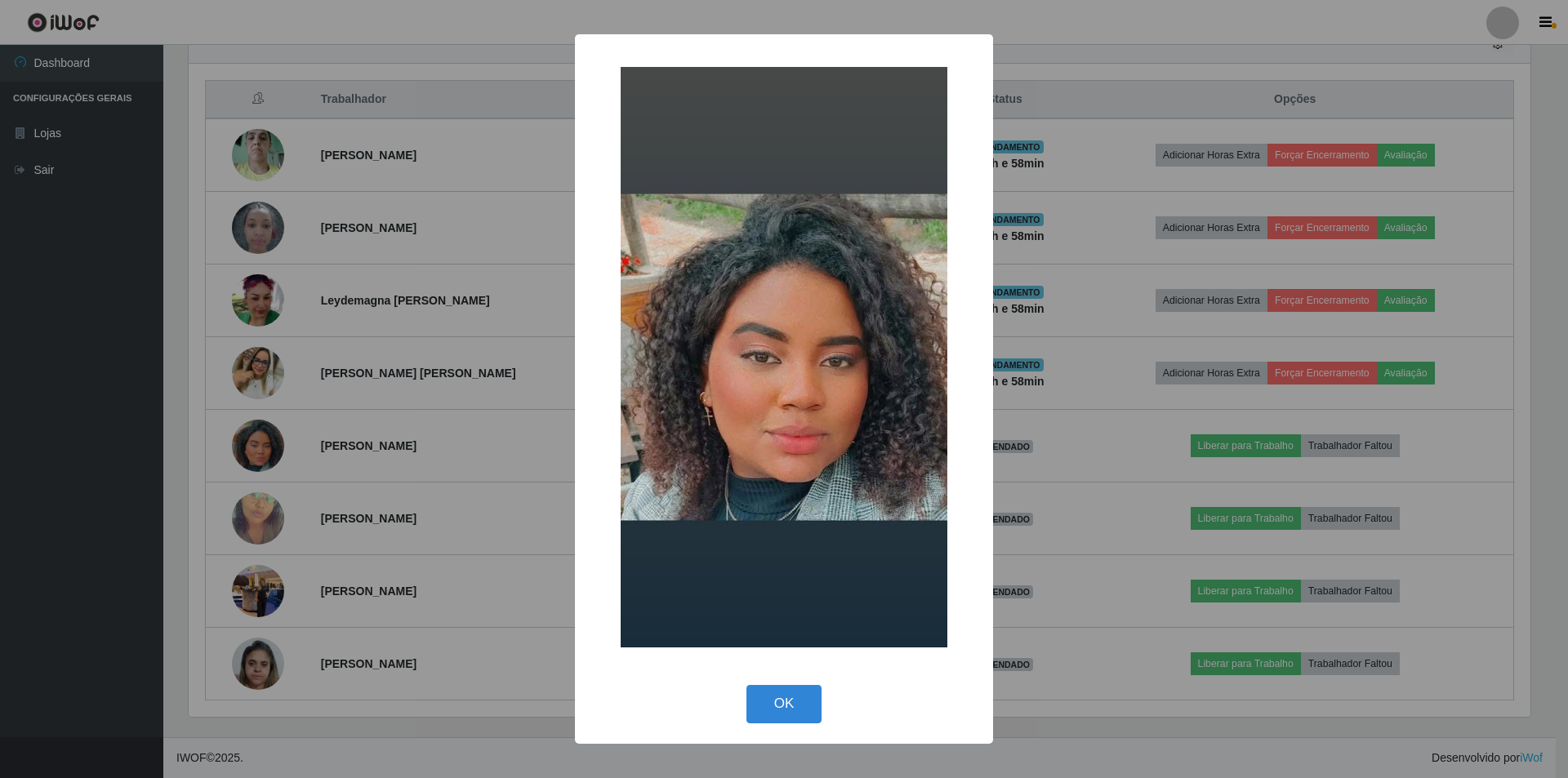
click at [777, 144] on div "× OK Cancel" at bounding box center [784, 389] width 1568 height 778
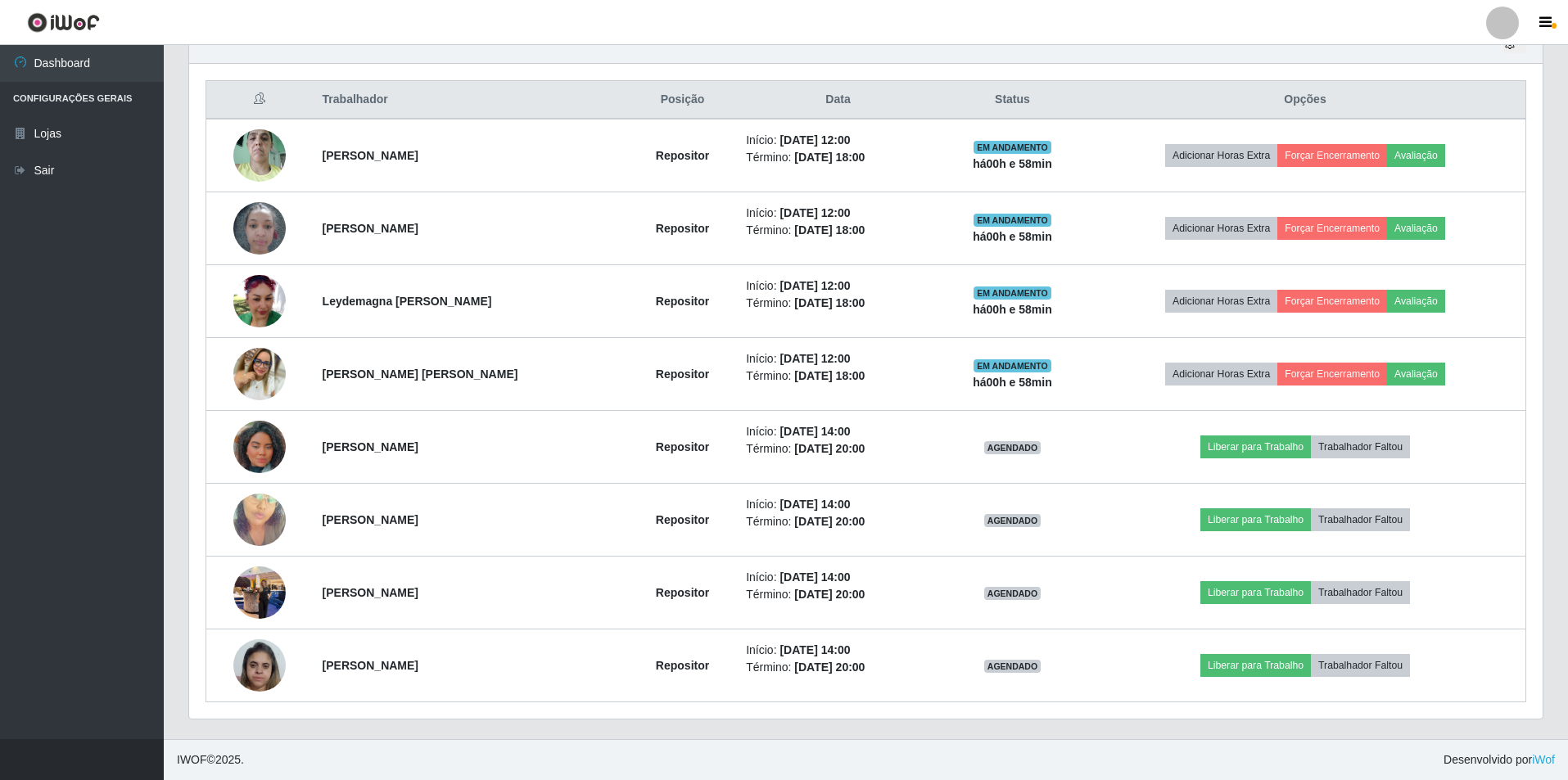
scroll to position [340, 1353]
